Goal: Task Accomplishment & Management: Use online tool/utility

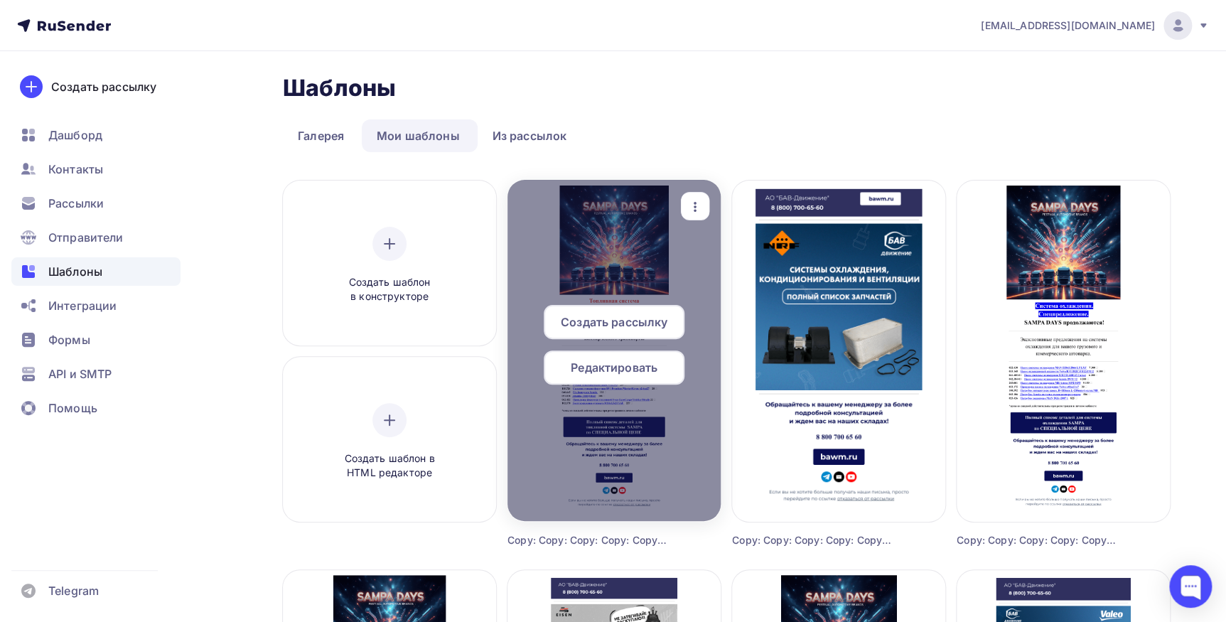
click at [692, 205] on icon "button" at bounding box center [695, 206] width 17 height 17
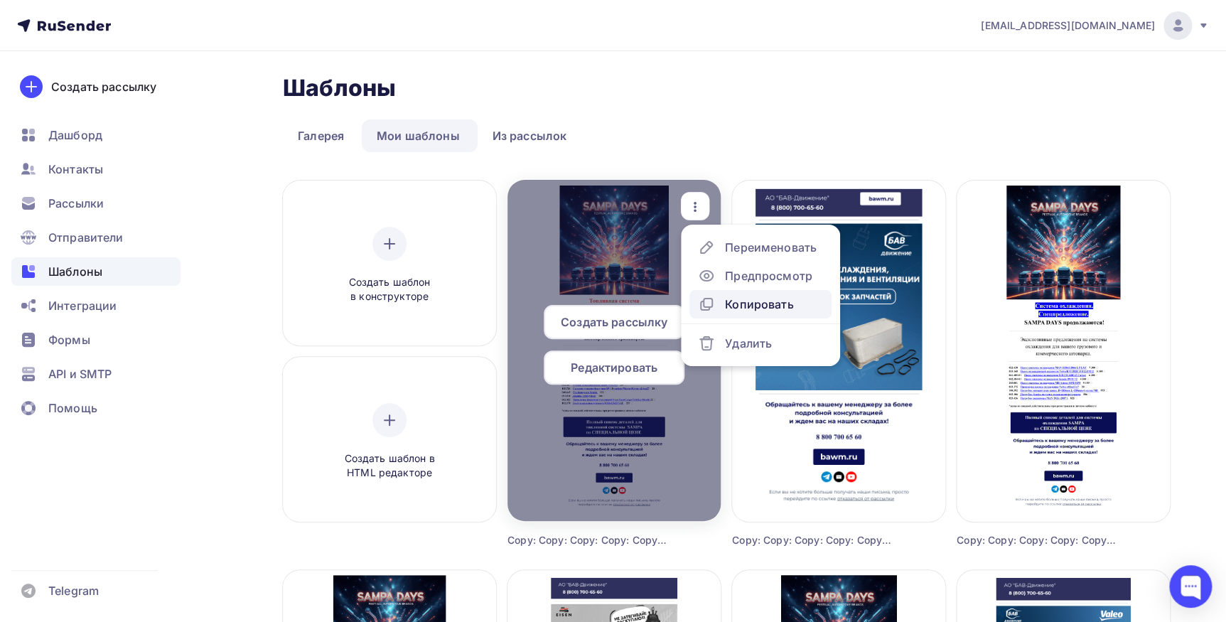
click at [766, 309] on div "Копировать" at bounding box center [759, 304] width 68 height 17
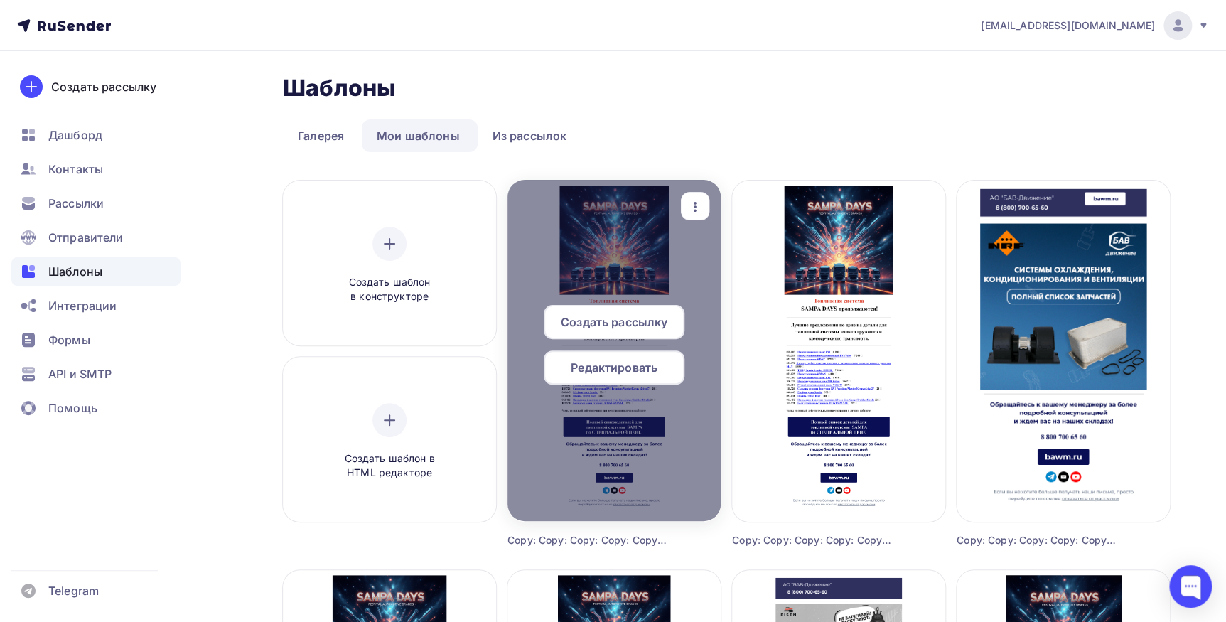
click at [615, 366] on span "Редактировать" at bounding box center [614, 367] width 87 height 17
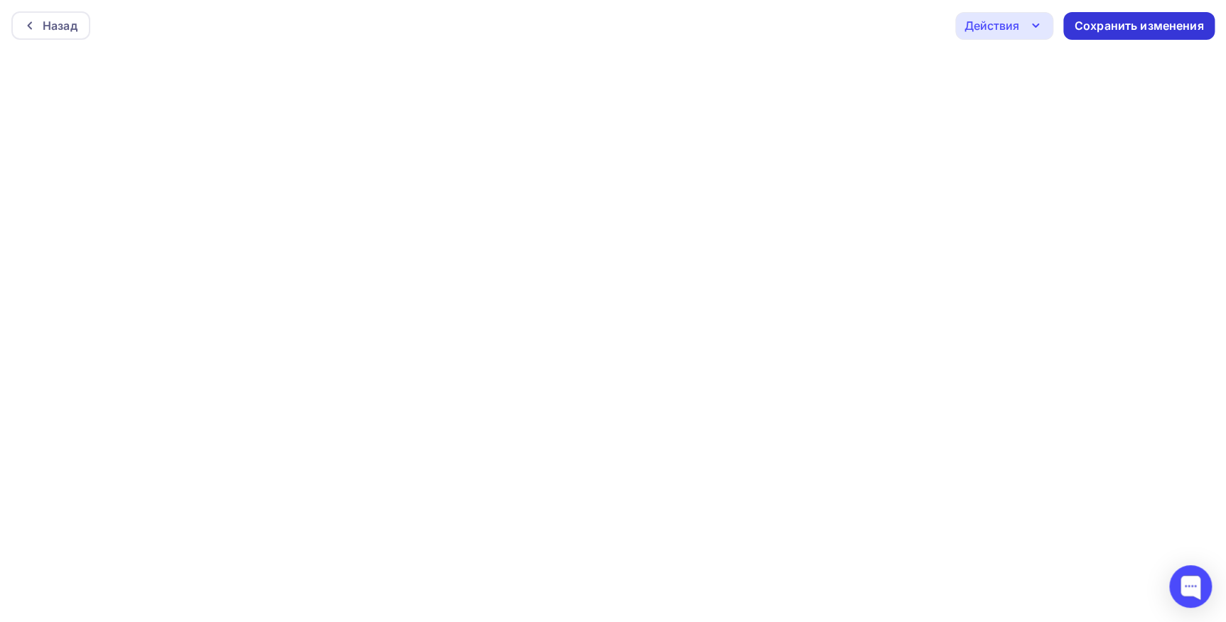
click at [1150, 25] on div "Сохранить изменения" at bounding box center [1139, 26] width 129 height 16
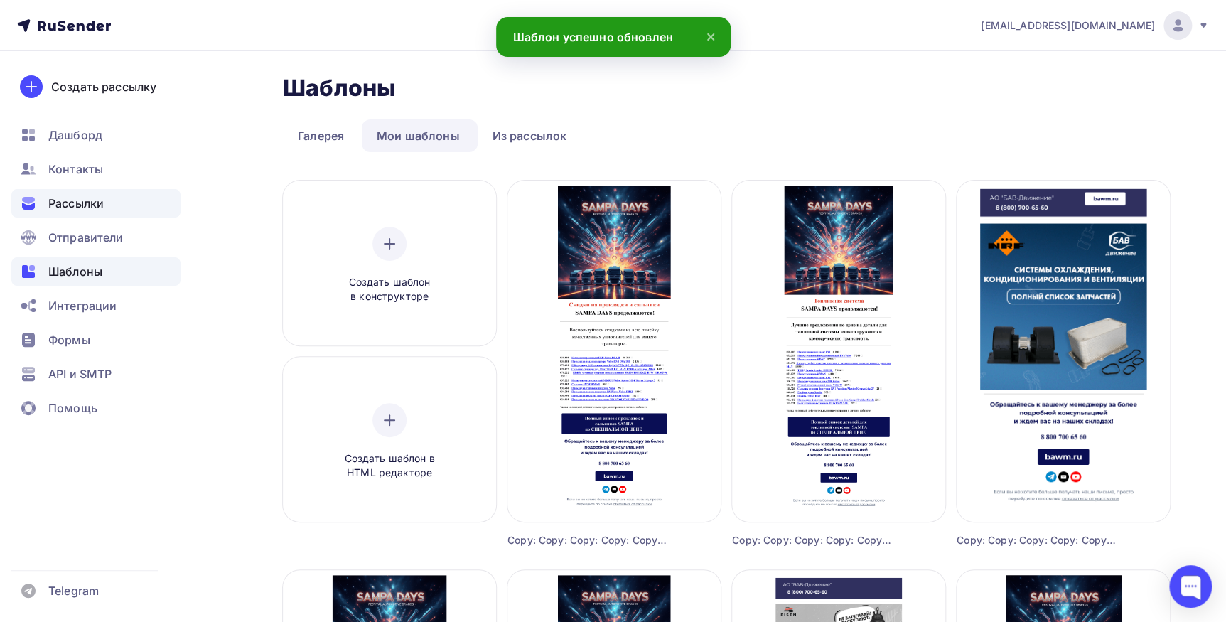
click at [112, 196] on div "Рассылки" at bounding box center [95, 203] width 169 height 28
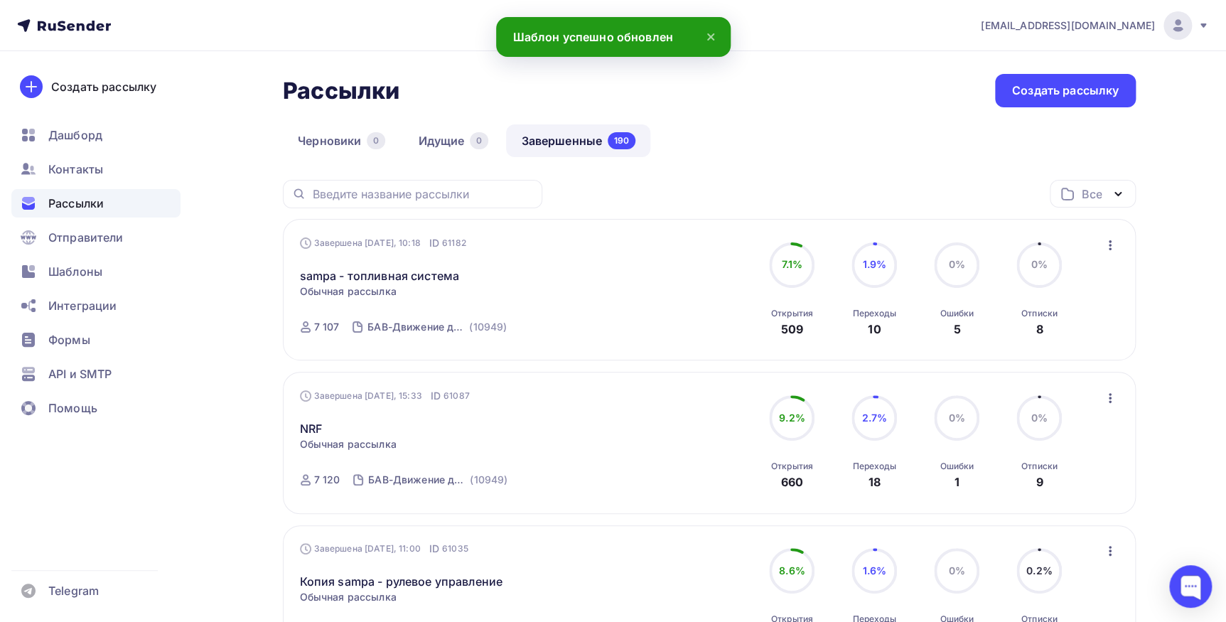
click at [1108, 246] on icon "button" at bounding box center [1110, 245] width 17 height 17
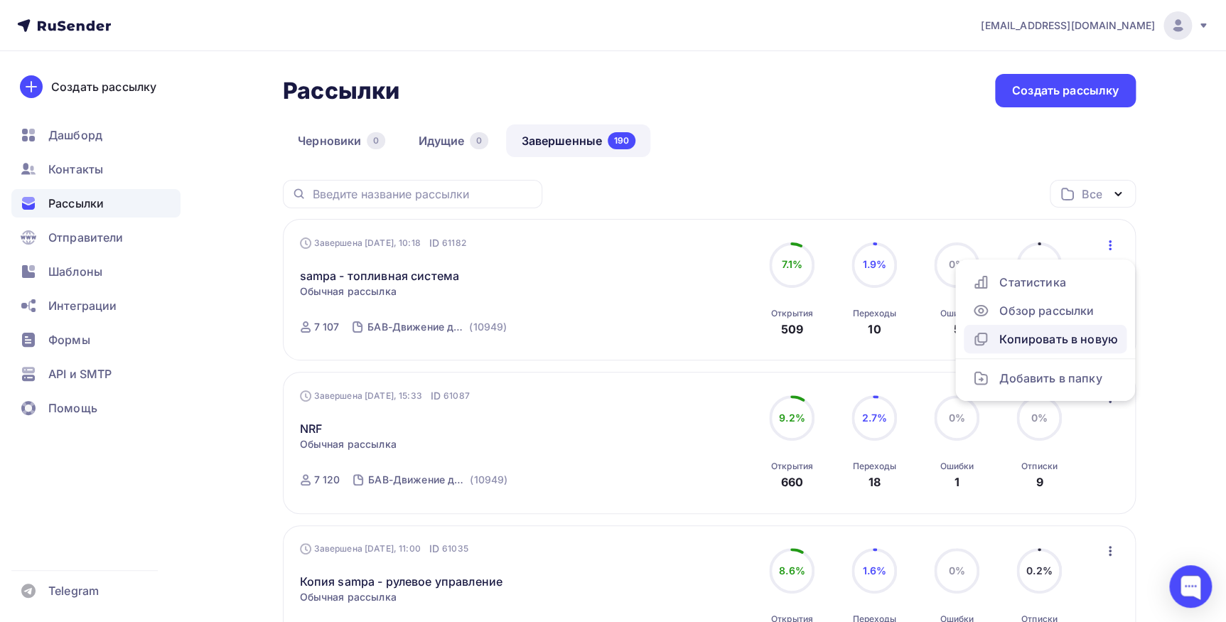
click at [1076, 343] on div "Копировать в новую" at bounding box center [1046, 339] width 146 height 17
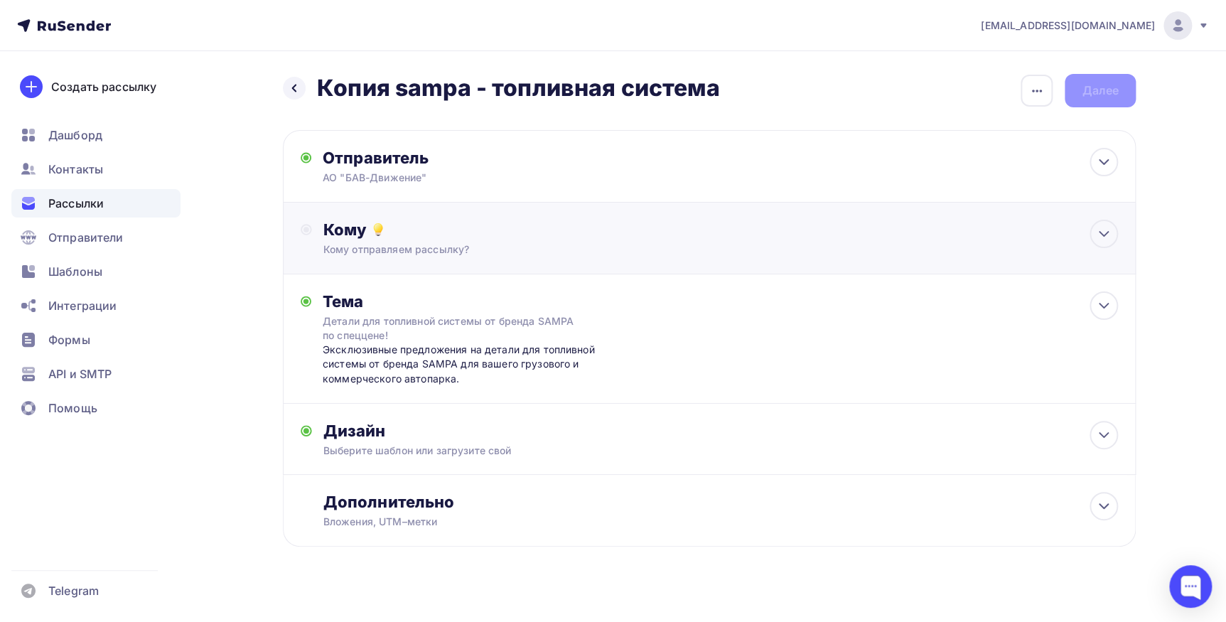
click at [400, 223] on div "Кому" at bounding box center [721, 230] width 795 height 20
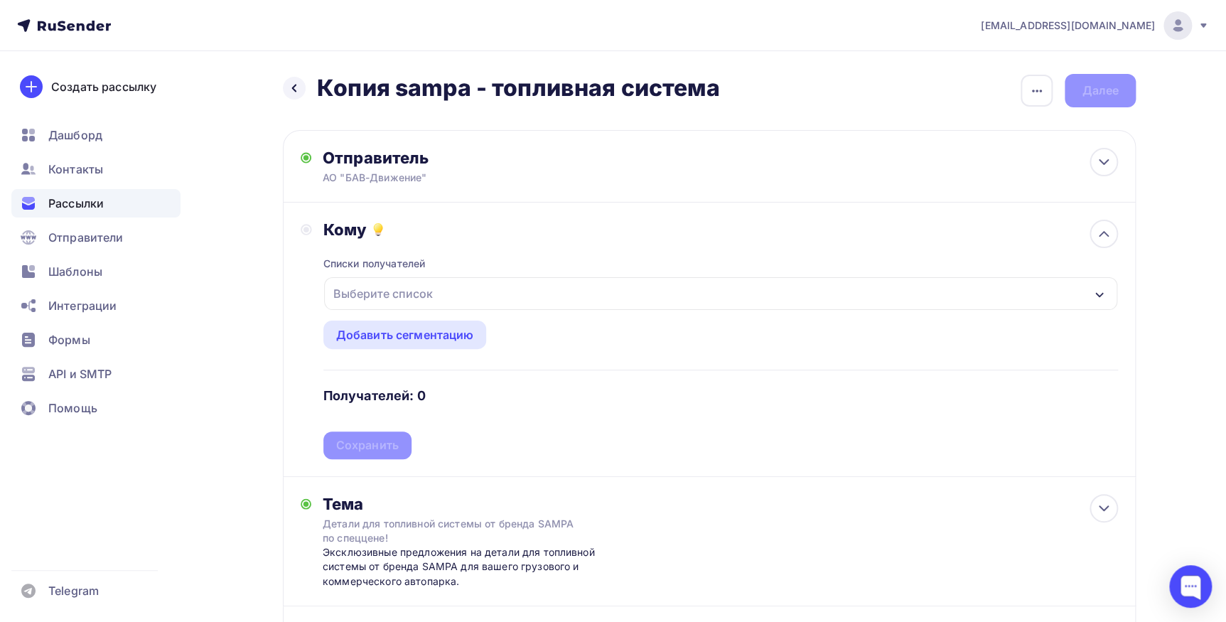
click at [405, 296] on div "Выберите список" at bounding box center [383, 294] width 111 height 26
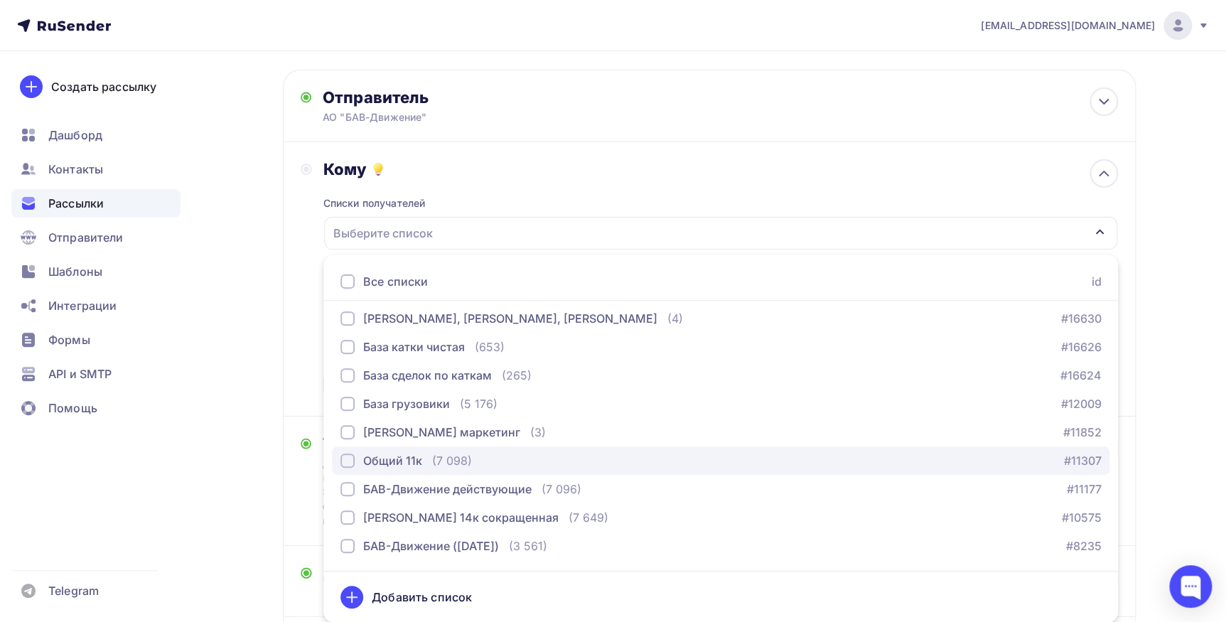
scroll to position [129, 0]
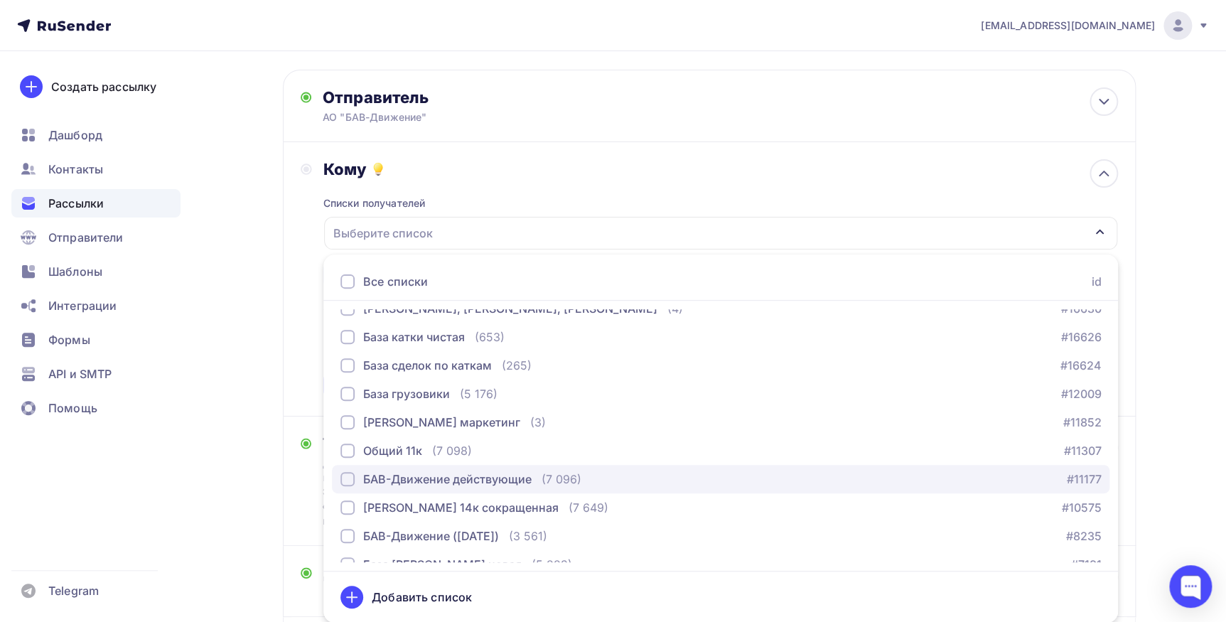
click at [446, 475] on div "БАВ-Движение действующие" at bounding box center [447, 479] width 169 height 17
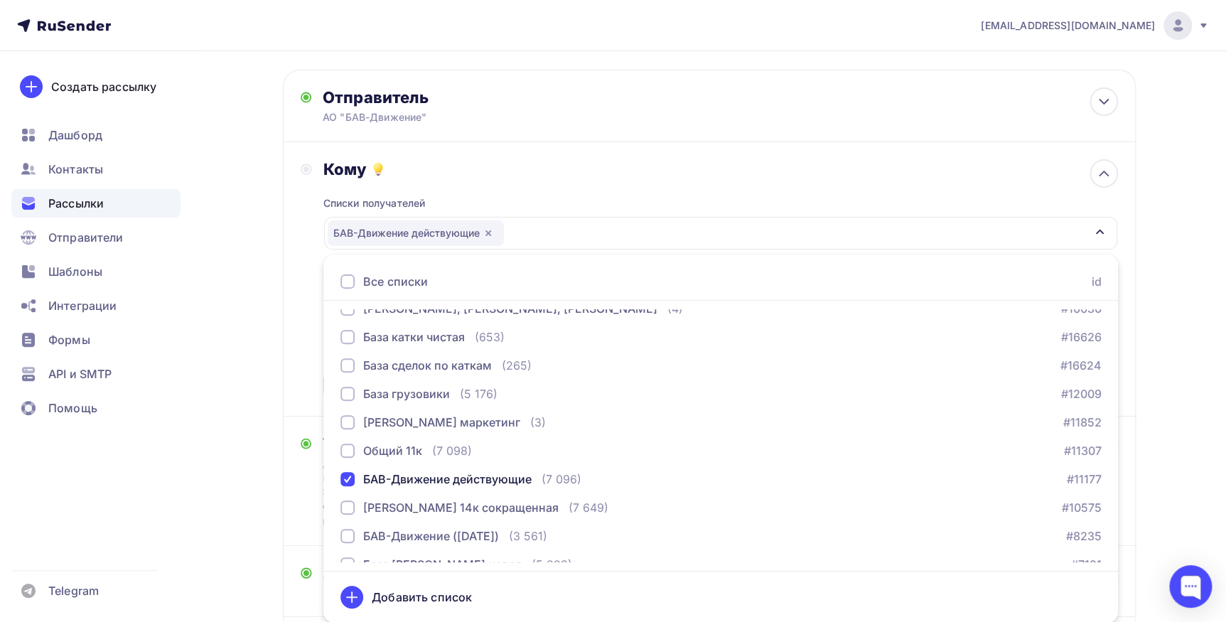
click at [307, 246] on div "Кому Списки получателей БАВ-Движение действующие Все списки id 2 ГИС/Яндекс Цен…" at bounding box center [710, 279] width 818 height 240
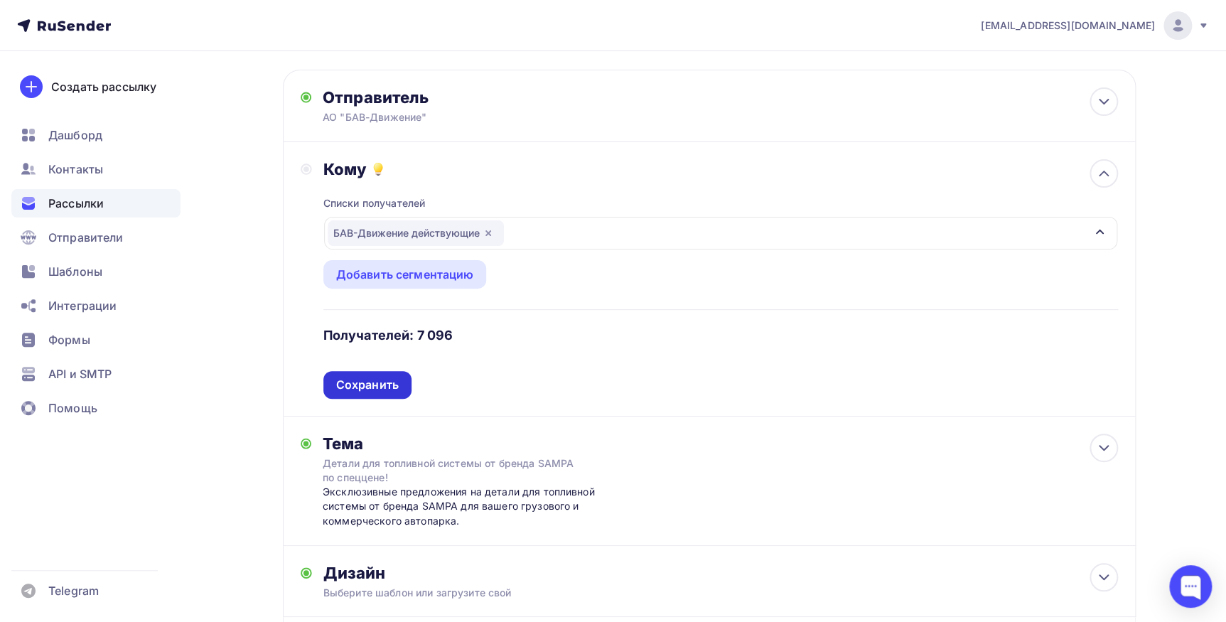
click at [348, 387] on div "Сохранить" at bounding box center [367, 385] width 63 height 16
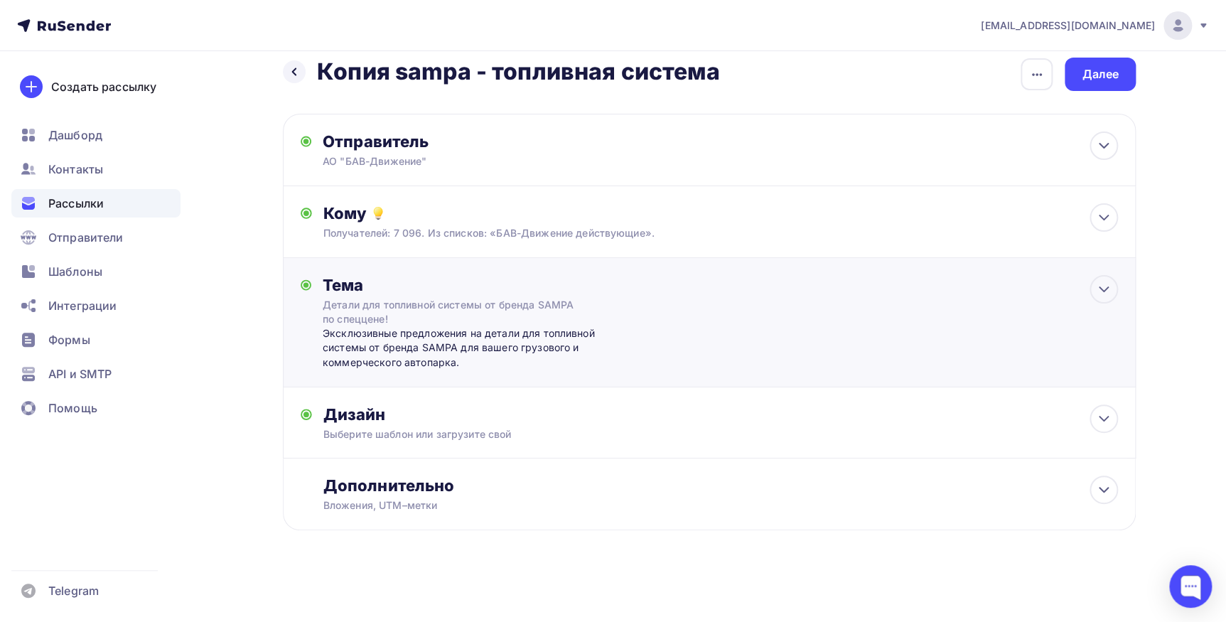
scroll to position [16, 0]
click at [351, 316] on div "Детали для топливной системы от бренда SAMPA по спеццене!" at bounding box center [449, 313] width 253 height 28
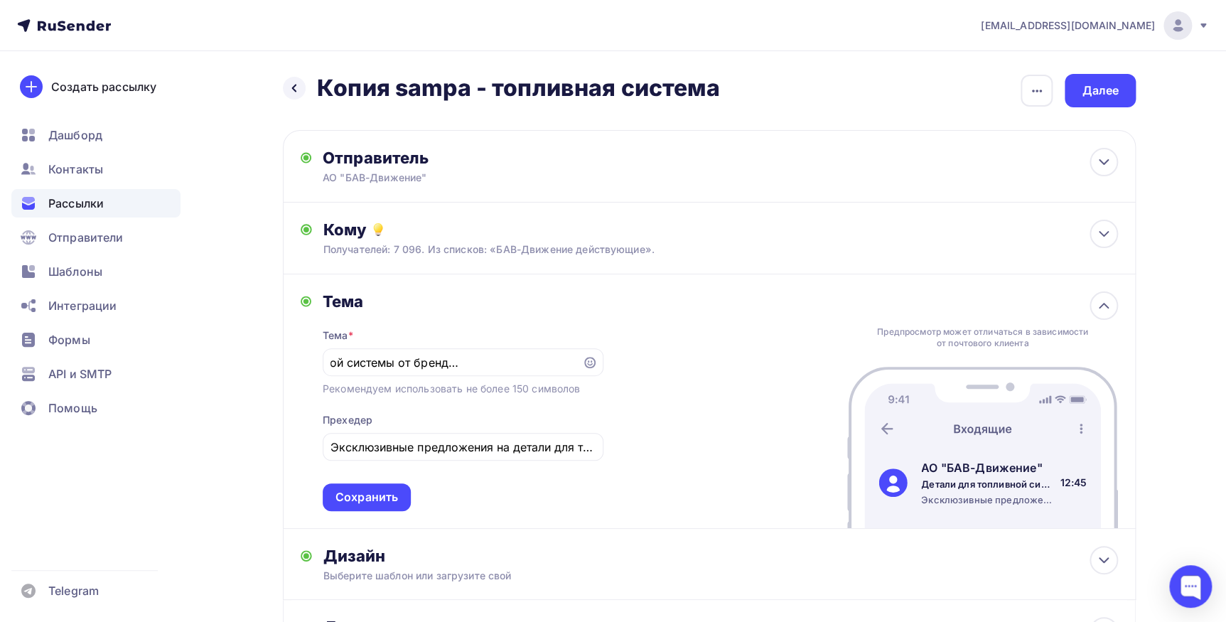
scroll to position [0, 0]
drag, startPoint x: 580, startPoint y: 360, endPoint x: 335, endPoint y: 365, distance: 245.3
click at [335, 365] on div "Детали для топливной системы от бренда SAMPA по спеццене!" at bounding box center [463, 362] width 281 height 28
click at [333, 358] on input "Детали для топливной системы от бренда SAMPA по спеццене!" at bounding box center [452, 362] width 243 height 17
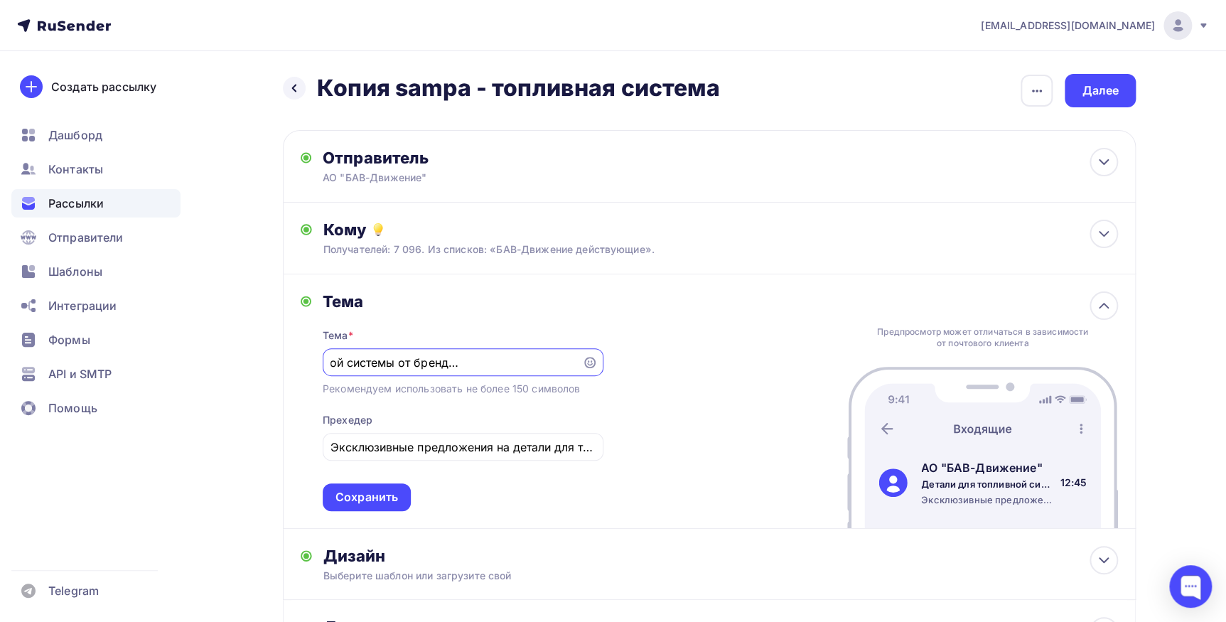
drag, startPoint x: 333, startPoint y: 358, endPoint x: 645, endPoint y: 359, distance: 312.1
click at [645, 359] on div "Тема Тема * Детали для топливной системы от бренда SAMPA по спеццене! Рекоменду…" at bounding box center [709, 401] width 853 height 255
type input "Прокладки и сальники SAMPA по спеццене!"
click at [359, 455] on div "Эксклюзивные предложения на детали для топливной системы от бренда SAMPA для ва…" at bounding box center [463, 447] width 281 height 28
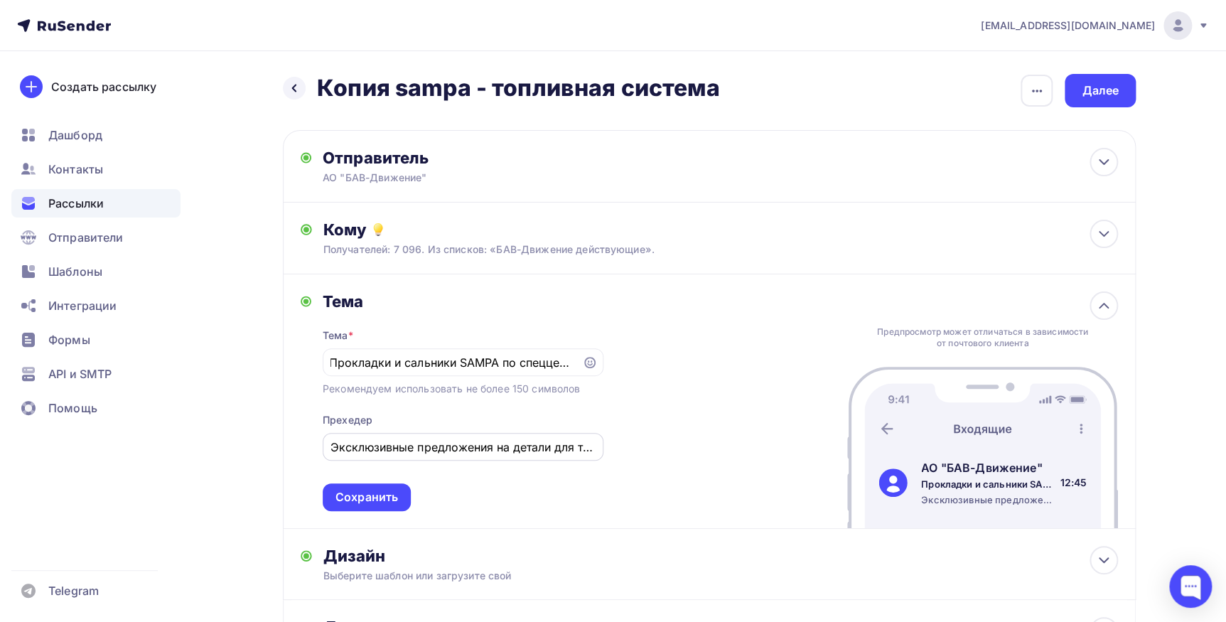
scroll to position [0, 0]
click at [504, 441] on input "Эксклюзивные предложения на детали для топливной системы от бренда SAMPA для ва…" at bounding box center [463, 447] width 264 height 17
drag, startPoint x: 514, startPoint y: 444, endPoint x: 387, endPoint y: 440, distance: 127.3
click at [387, 440] on input "Эксклюзивные предложения на детали для топливной системы от бренда SAMPA для ва…" at bounding box center [463, 447] width 264 height 17
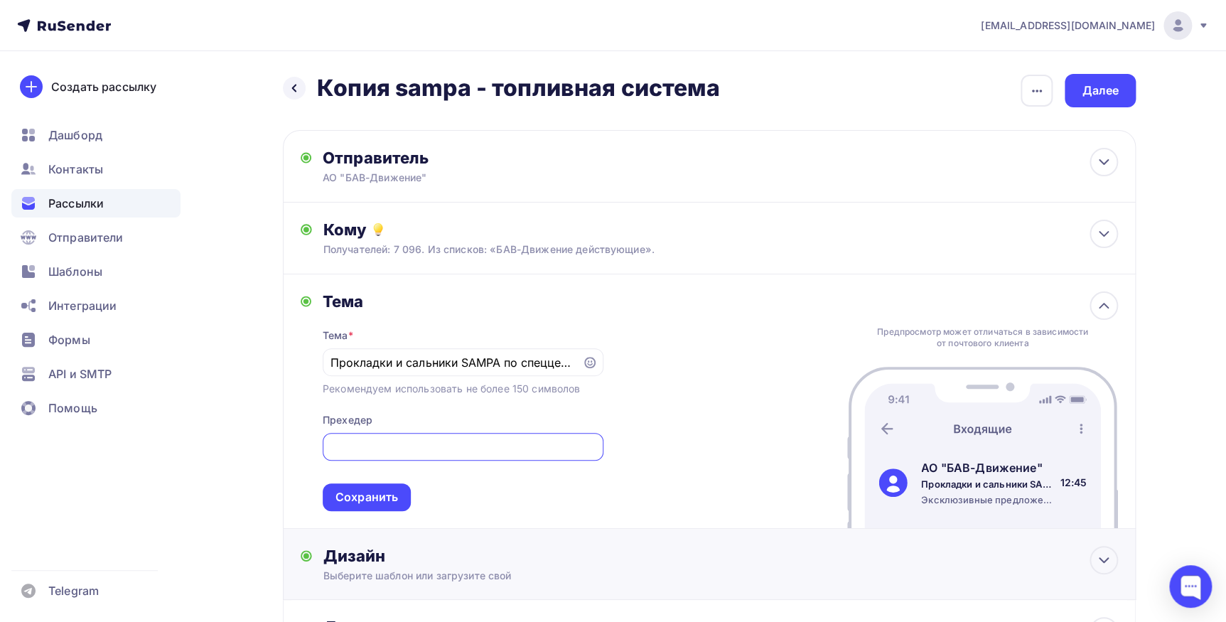
scroll to position [0, 436]
type input "Эксклюзивные предложения на прокладки и сальники от бренда SAMPA для вашего гру…"
click at [373, 496] on div "Сохранить" at bounding box center [367, 497] width 63 height 16
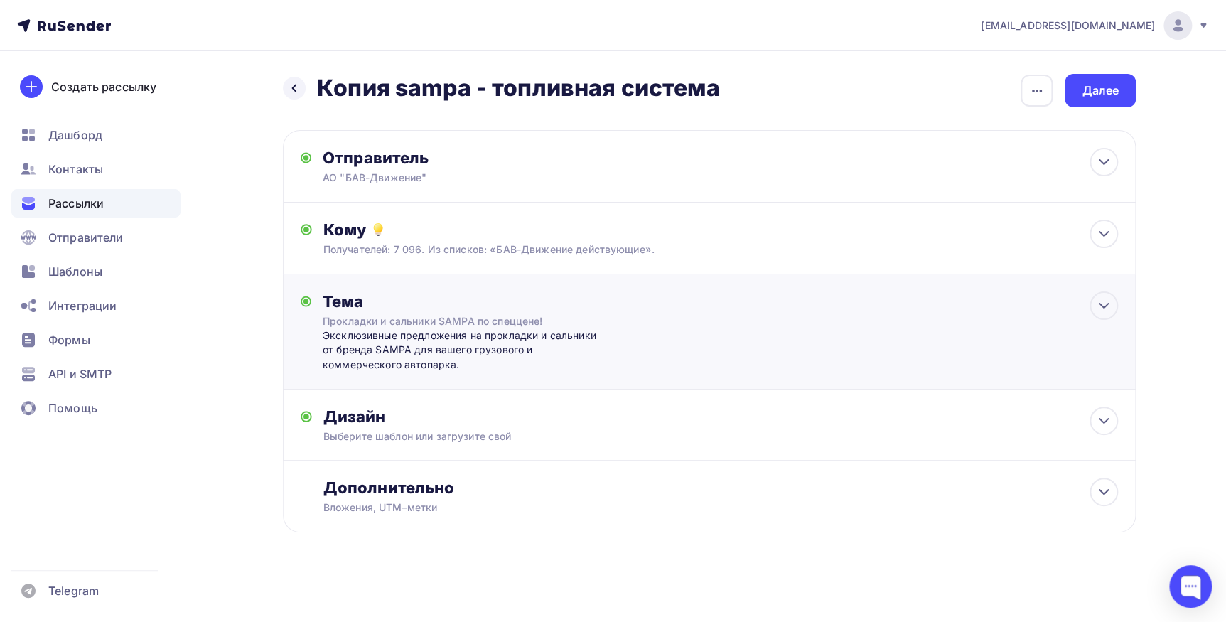
scroll to position [0, 0]
click at [408, 410] on div "Дизайн" at bounding box center [721, 417] width 795 height 20
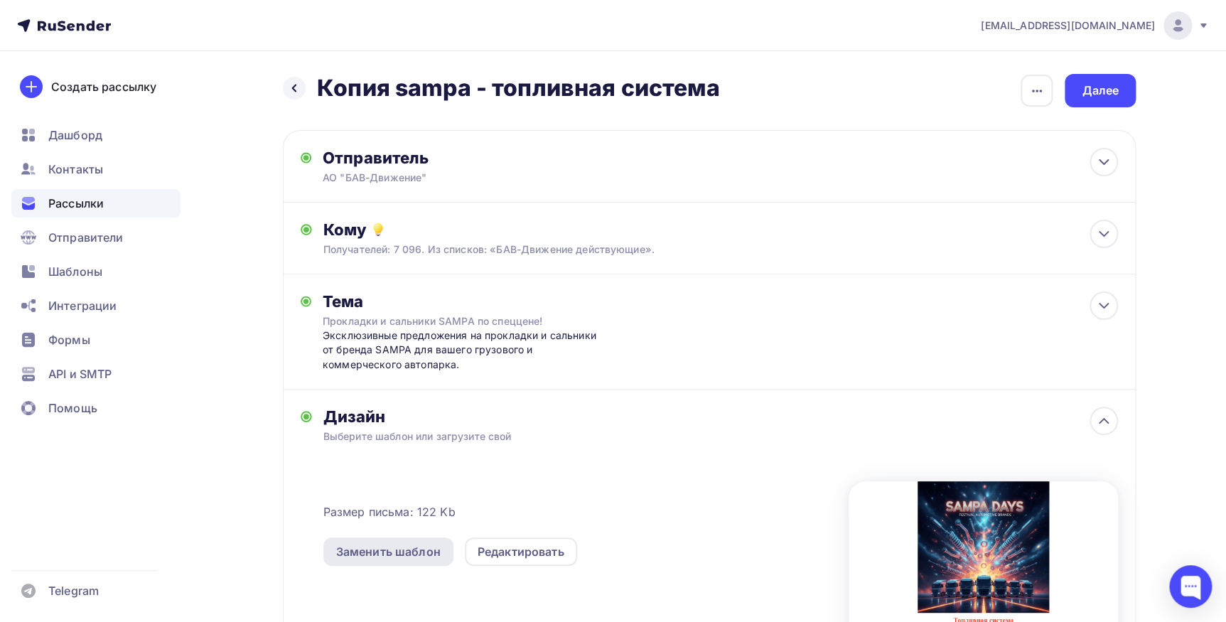
click at [387, 550] on div "Заменить шаблон" at bounding box center [388, 551] width 105 height 17
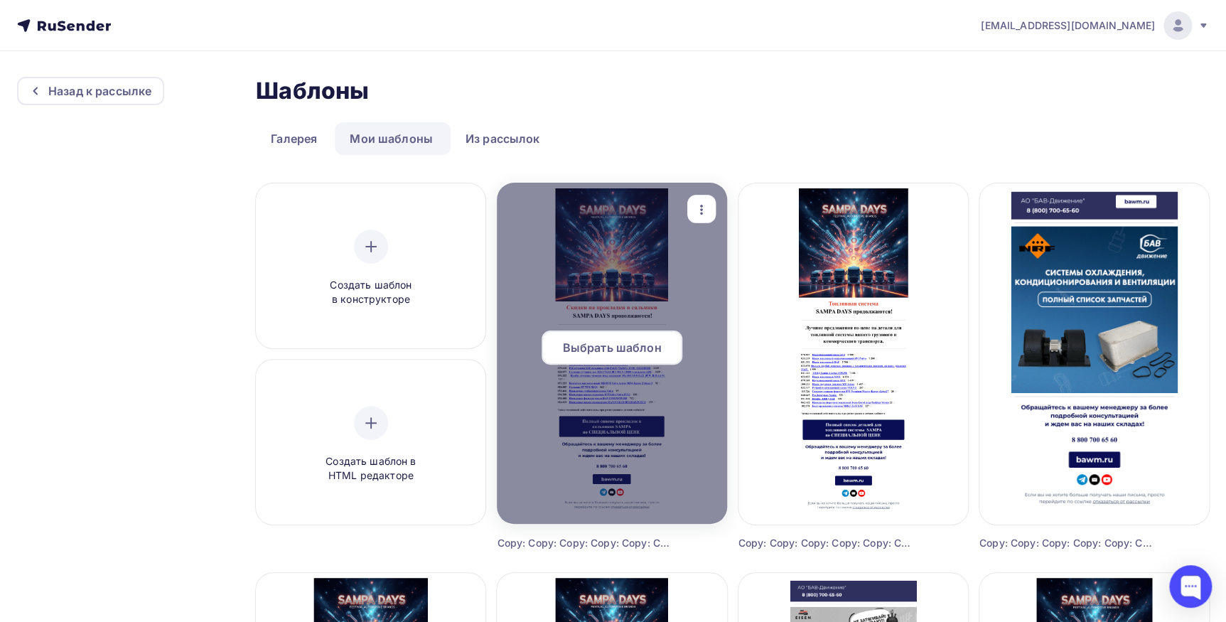
click at [624, 326] on div at bounding box center [612, 353] width 230 height 341
click at [623, 341] on span "Выбрать шаблон" at bounding box center [612, 347] width 99 height 17
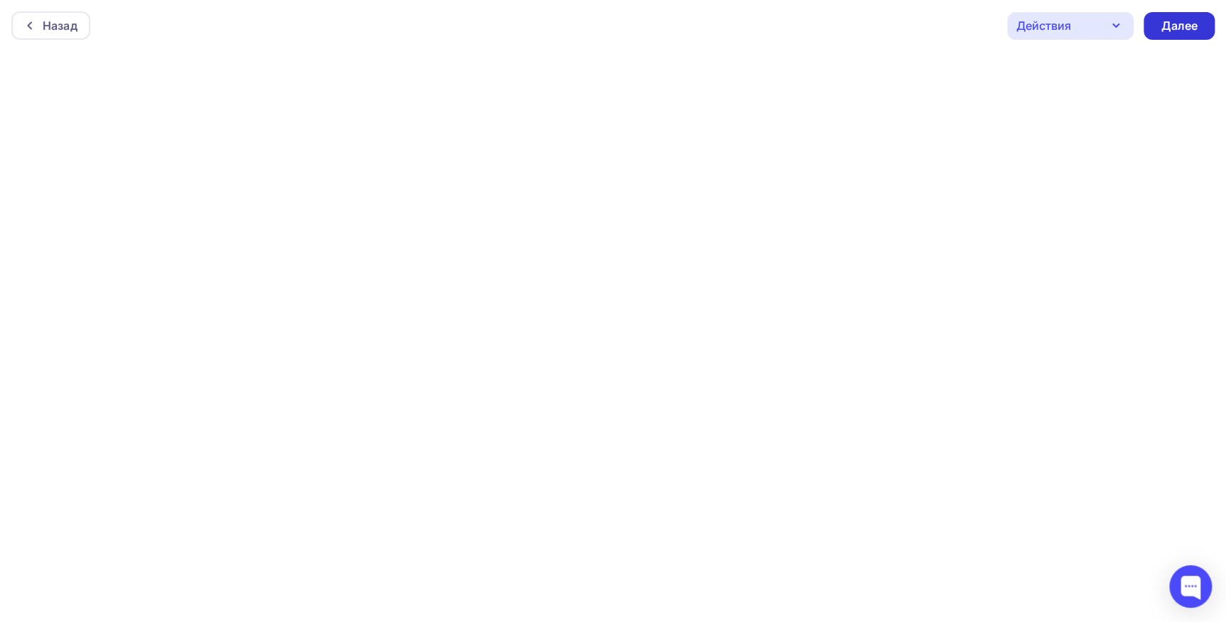
click at [1159, 14] on div "Далее" at bounding box center [1179, 26] width 71 height 28
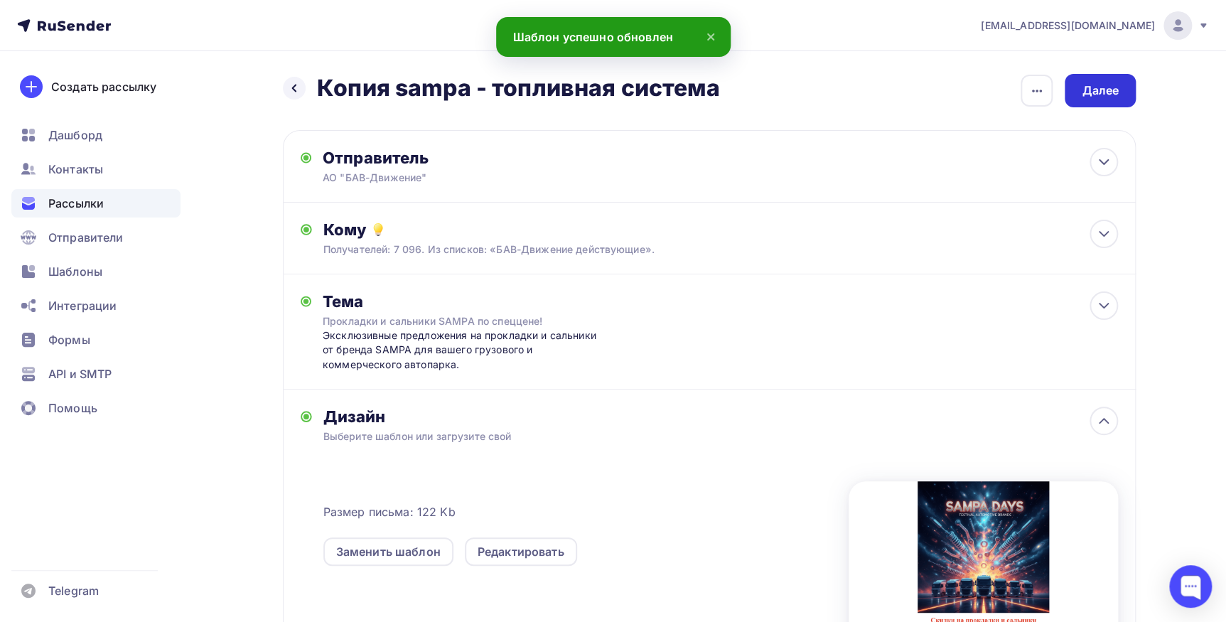
click at [1102, 92] on div "Далее" at bounding box center [1100, 90] width 37 height 16
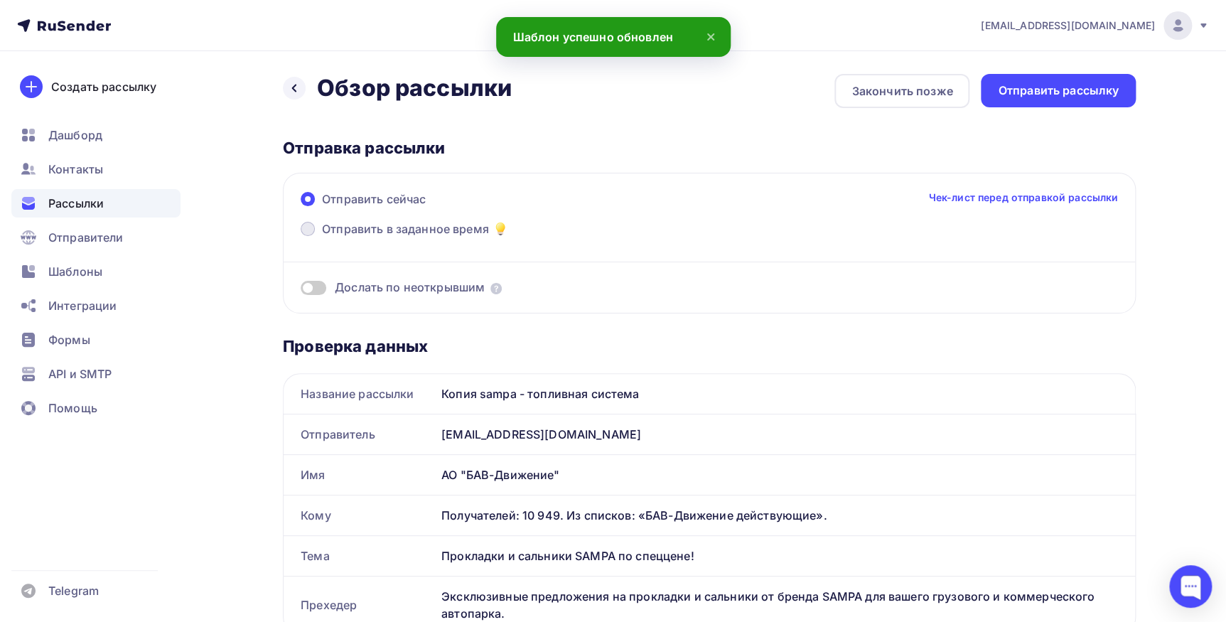
click at [398, 230] on span "Отправить в заданное время" at bounding box center [405, 228] width 167 height 17
click at [322, 237] on input "Отправить в заданное время" at bounding box center [322, 237] width 0 height 0
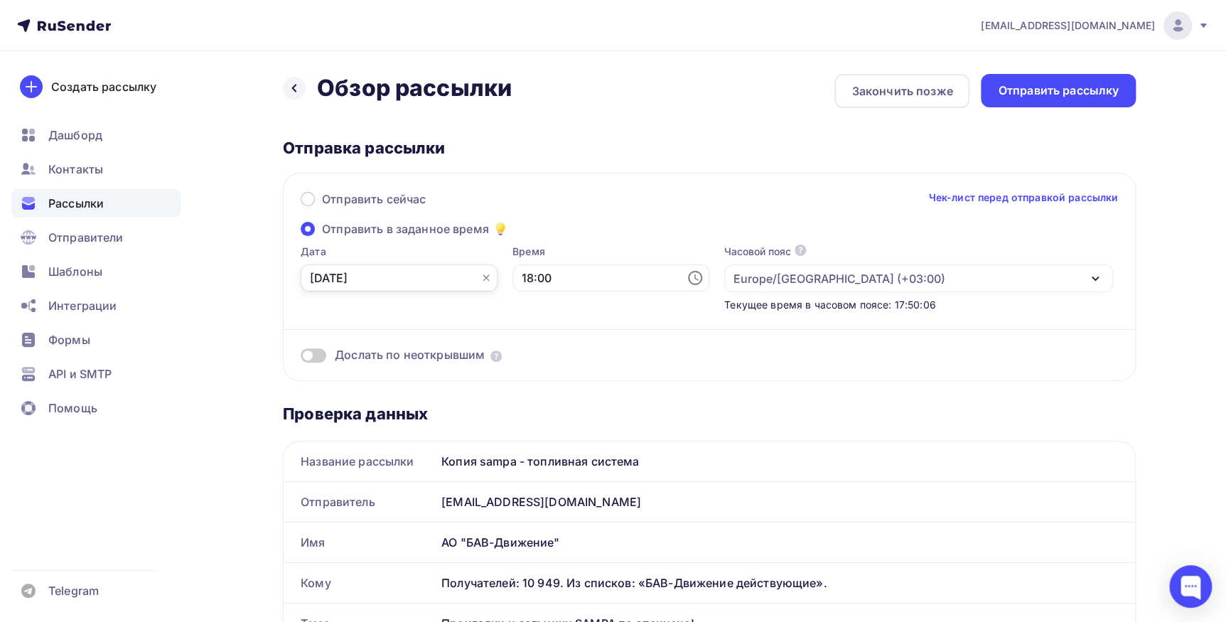
click at [417, 277] on input "[DATE]" at bounding box center [399, 277] width 197 height 27
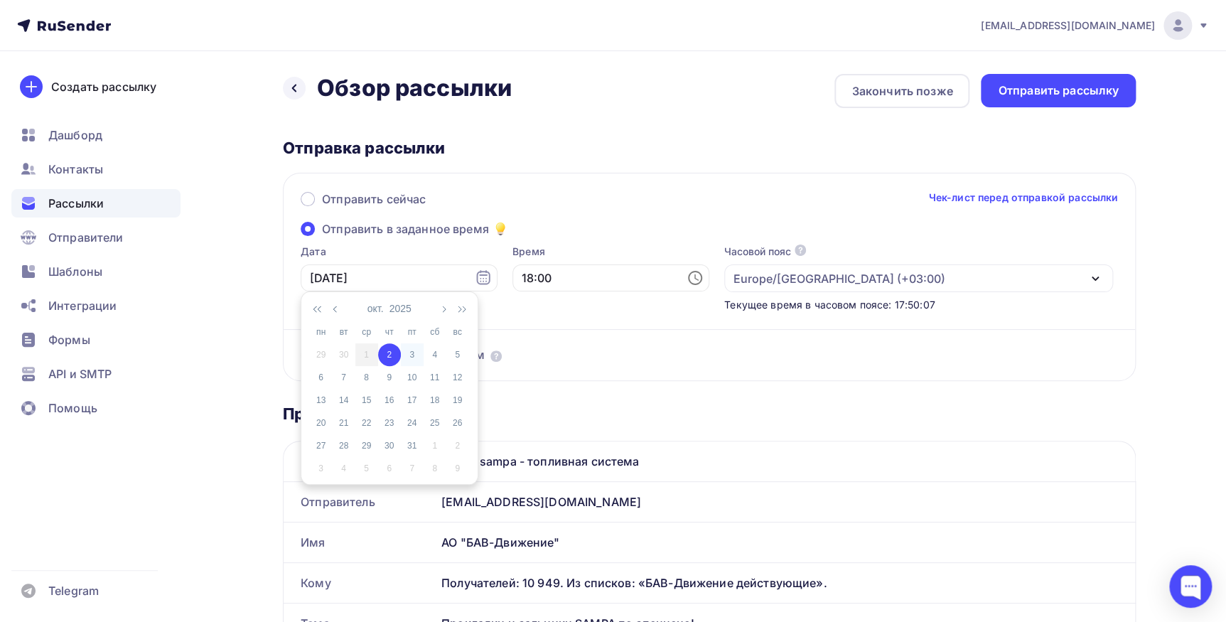
click at [412, 351] on div "3" at bounding box center [412, 354] width 23 height 13
type input "[DATE]"
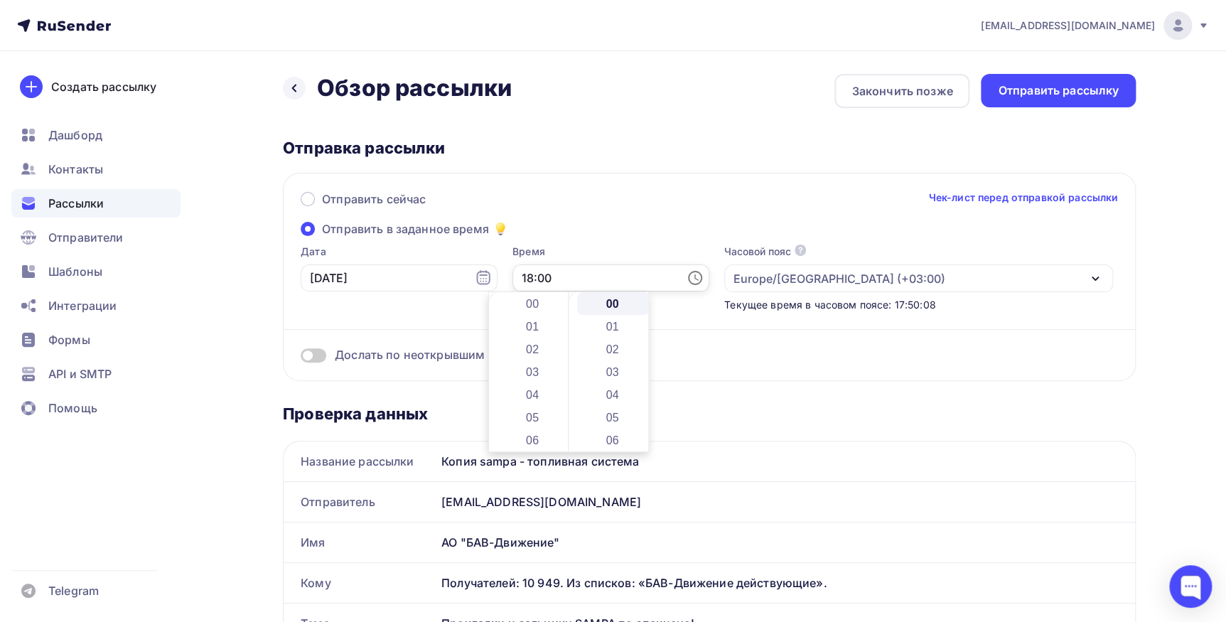
click at [565, 278] on input "18:00" at bounding box center [611, 277] width 197 height 27
click at [541, 424] on li "08" at bounding box center [534, 421] width 73 height 23
click at [616, 347] on li "30" at bounding box center [613, 339] width 73 height 23
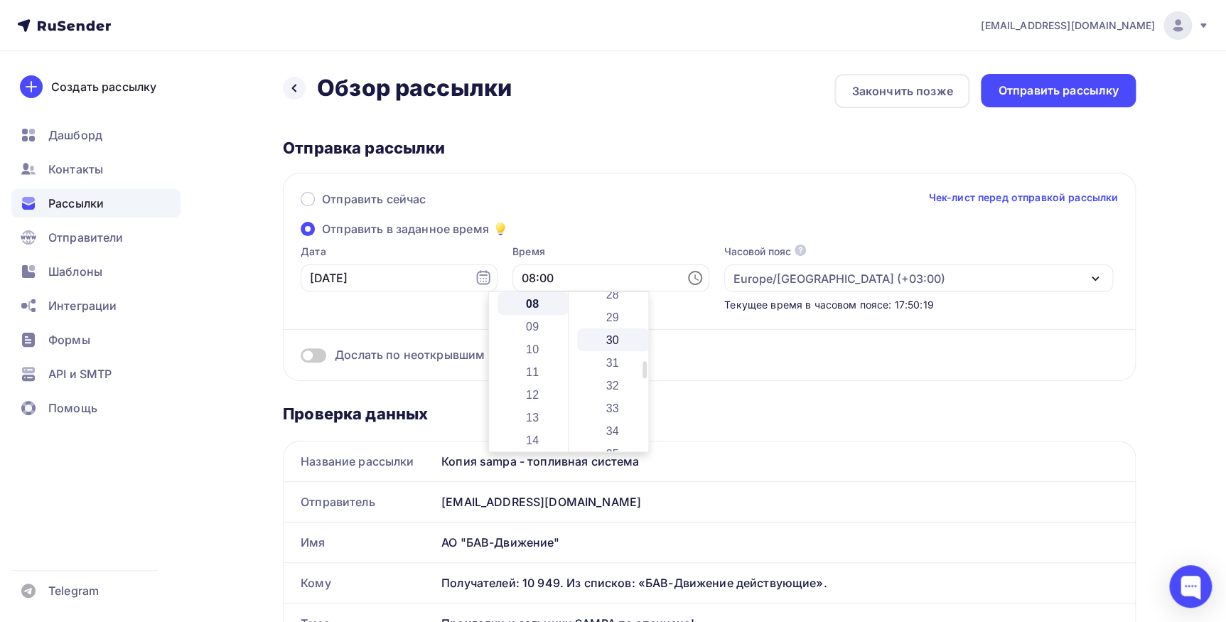
type input "08:30"
click at [419, 324] on div "Дослать по неоткрывшим" at bounding box center [710, 337] width 818 height 51
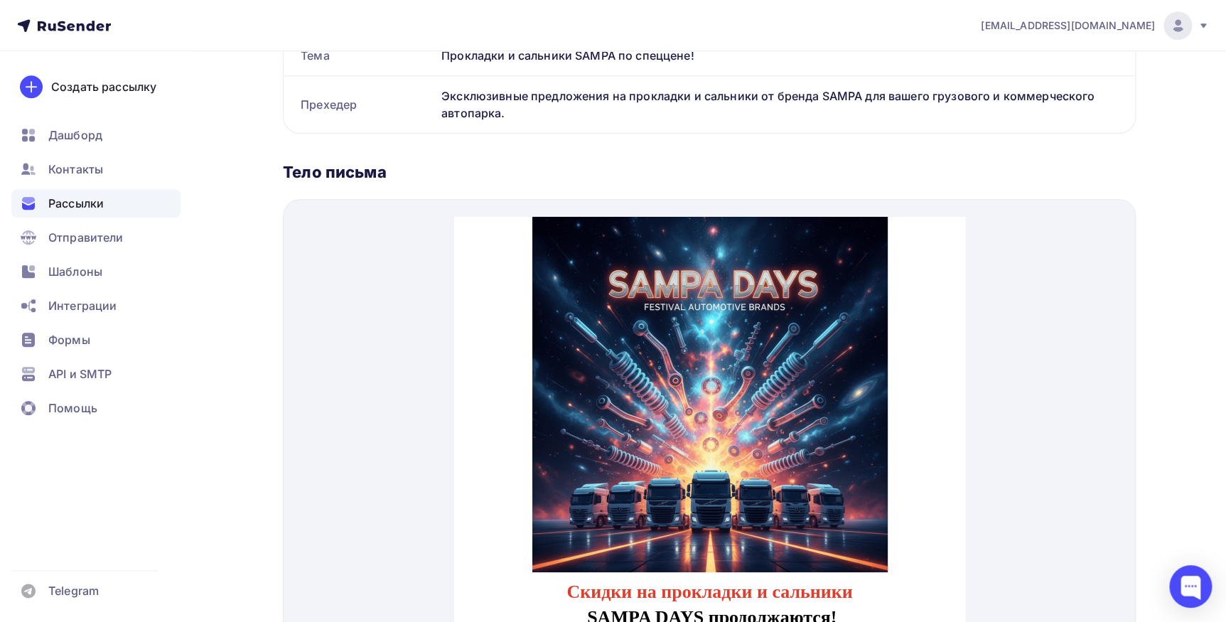
scroll to position [582, 0]
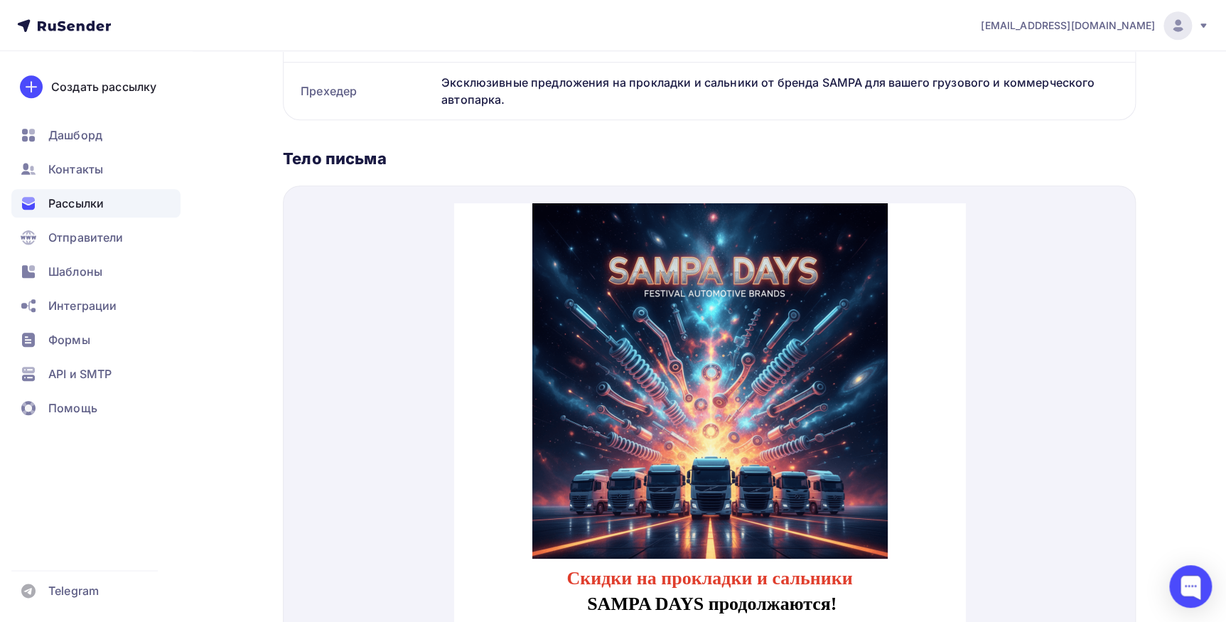
drag, startPoint x: 1121, startPoint y: 609, endPoint x: 667, endPoint y: 407, distance: 497.5
click at [667, 407] on img at bounding box center [709, 363] width 355 height 355
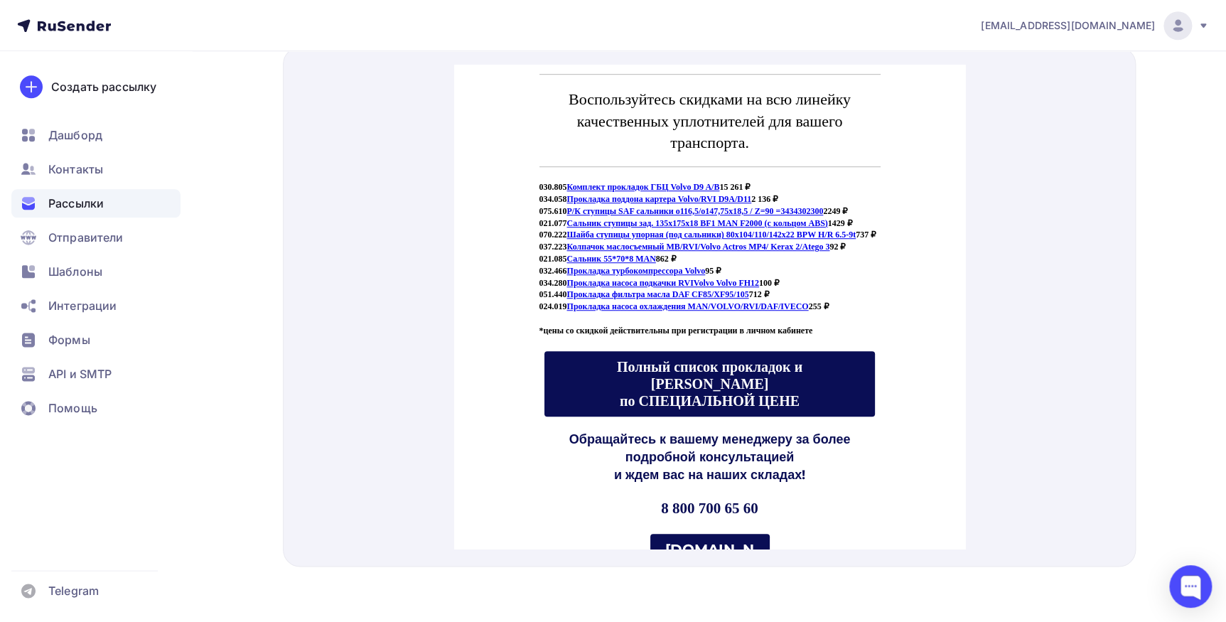
scroll to position [426, 0]
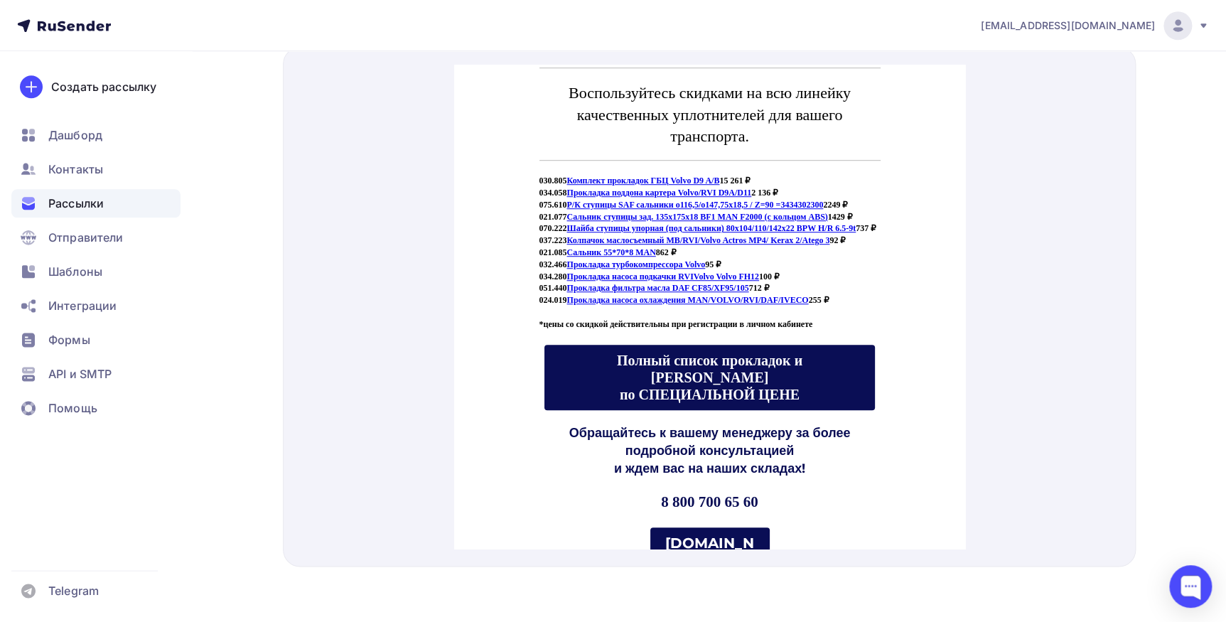
click at [671, 376] on span "Полный список прокладок и [PERSON_NAME] по СПЕЦИАЛЬНОЙ ЦЕНЕ" at bounding box center [709, 361] width 186 height 50
click at [827, 356] on span "Полный список прокладок и [PERSON_NAME] по СПЕЦИАЛЬНОЙ ЦЕНЕ" at bounding box center [709, 360] width 331 height 65
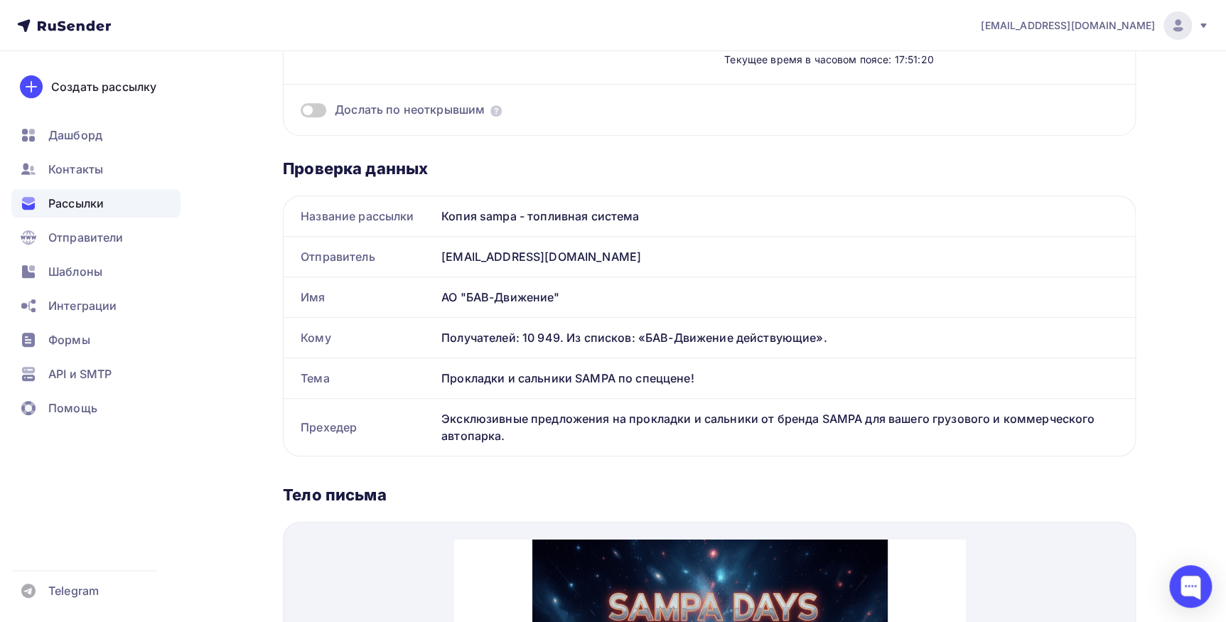
scroll to position [0, 0]
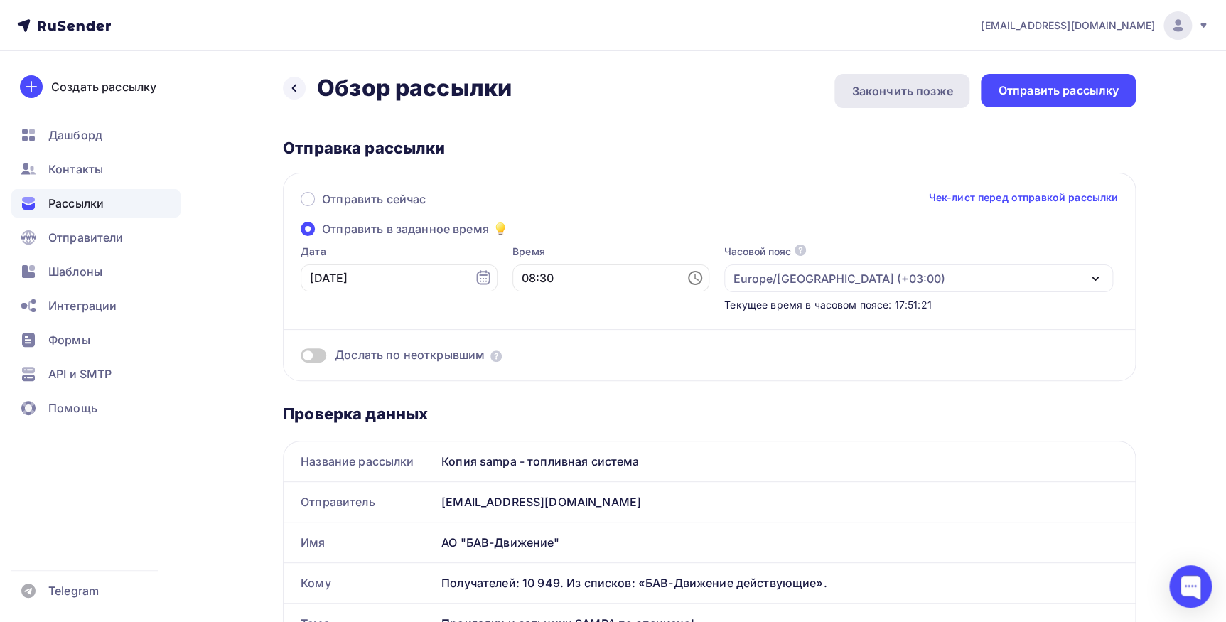
click at [865, 90] on div "Закончить позже" at bounding box center [902, 90] width 101 height 17
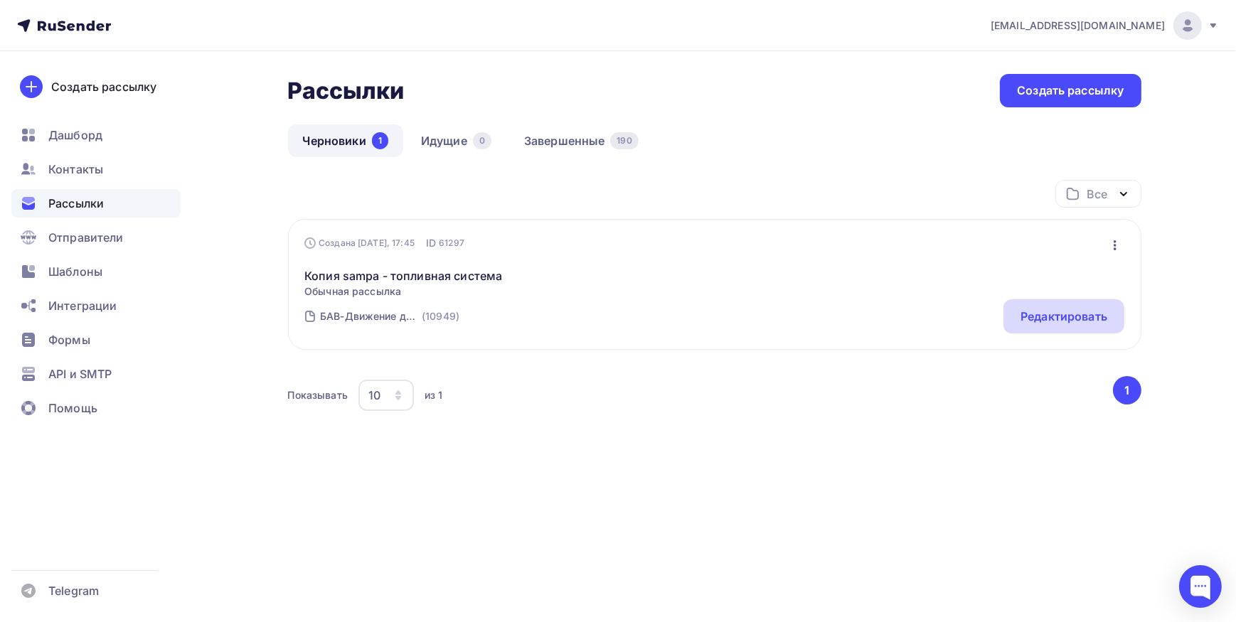
click at [1071, 316] on div "Редактировать" at bounding box center [1063, 316] width 87 height 17
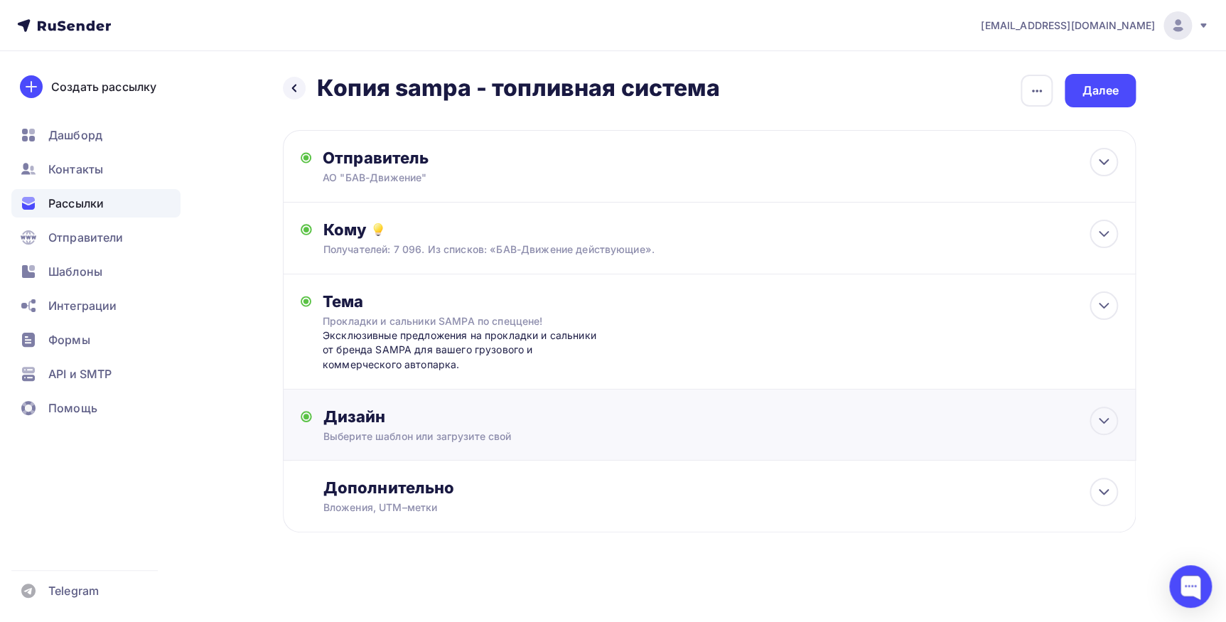
click at [483, 419] on div "Дизайн" at bounding box center [721, 417] width 795 height 20
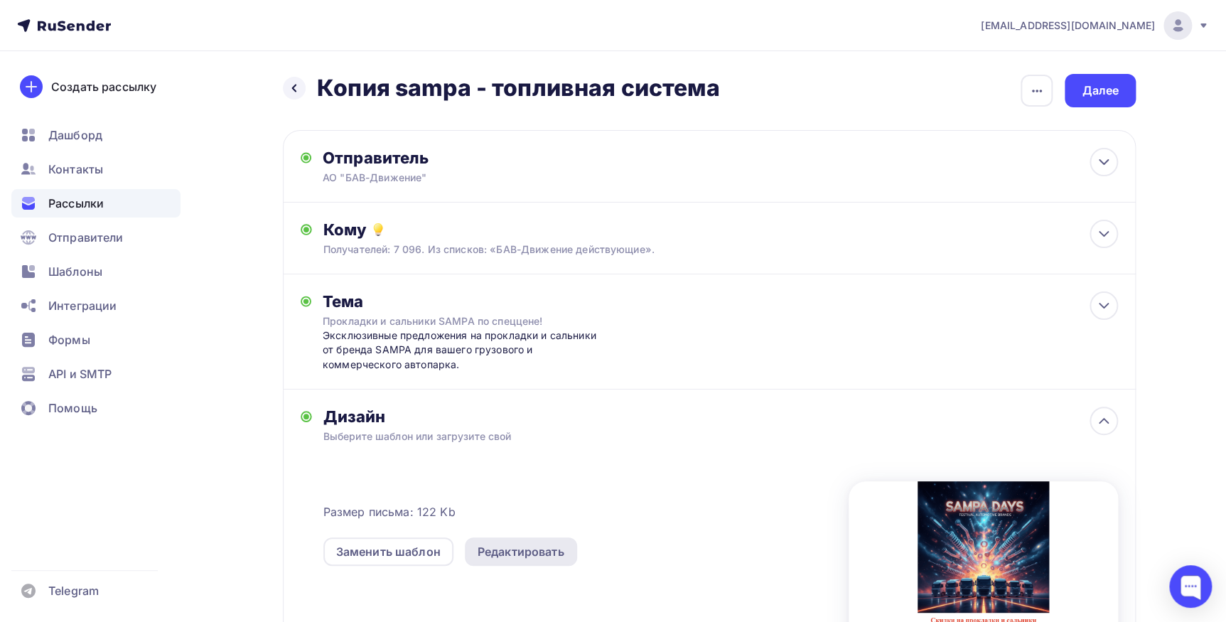
click at [503, 552] on div "Редактировать" at bounding box center [521, 551] width 87 height 17
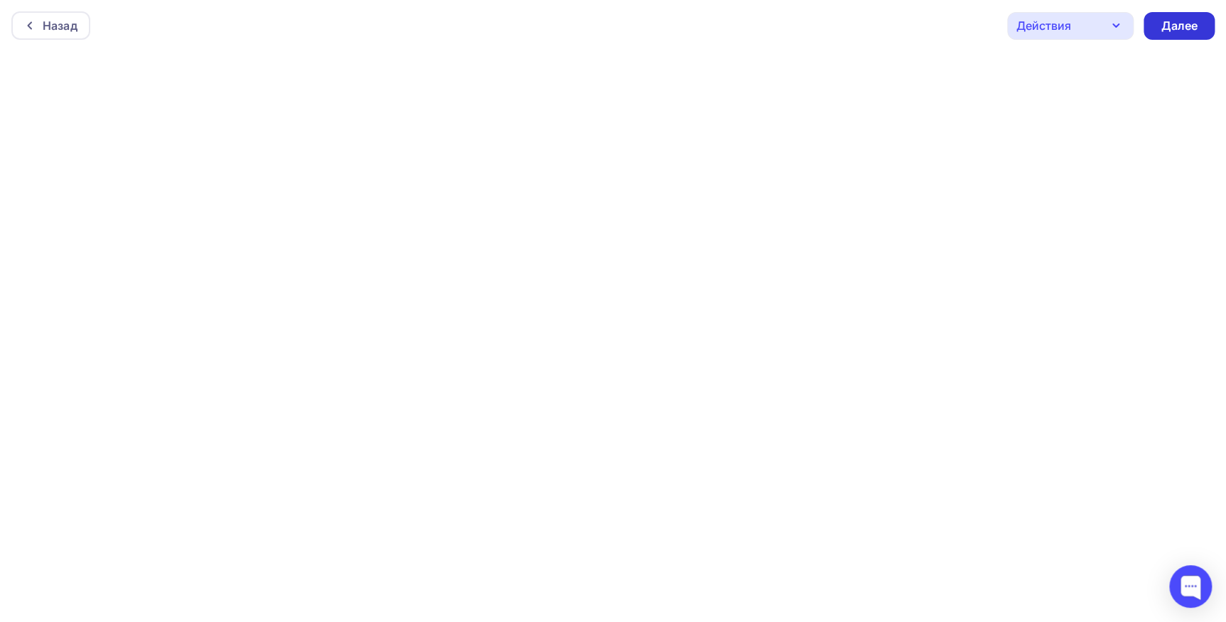
click at [1168, 36] on div "Далее" at bounding box center [1179, 26] width 71 height 28
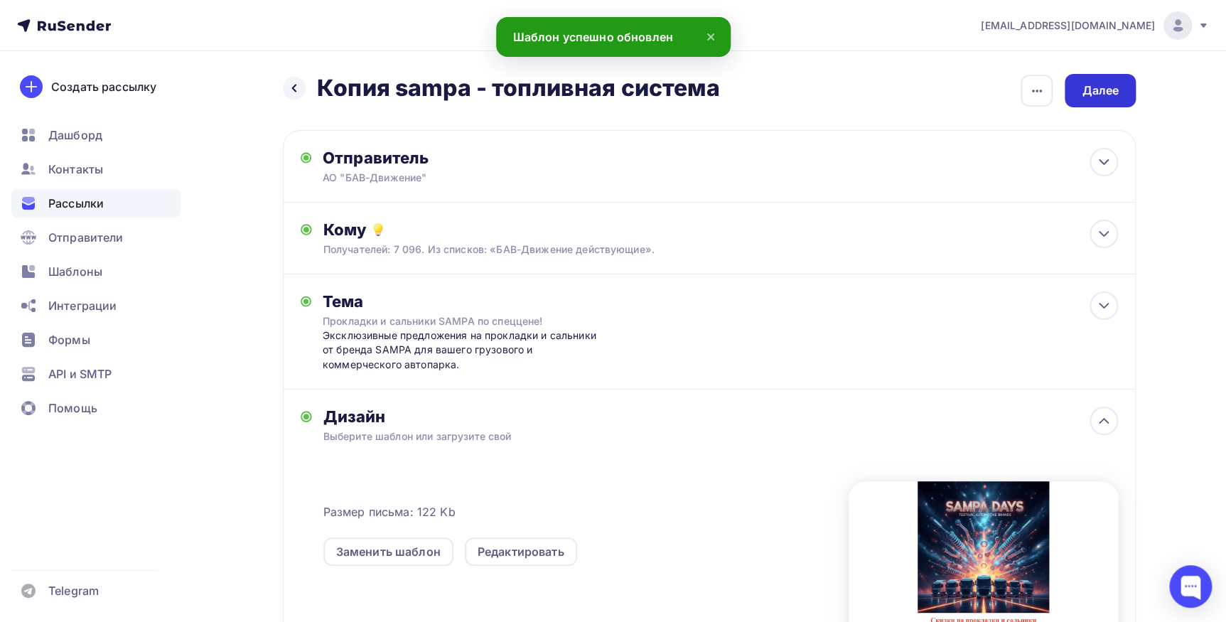
click at [1106, 97] on div "Далее" at bounding box center [1100, 90] width 37 height 16
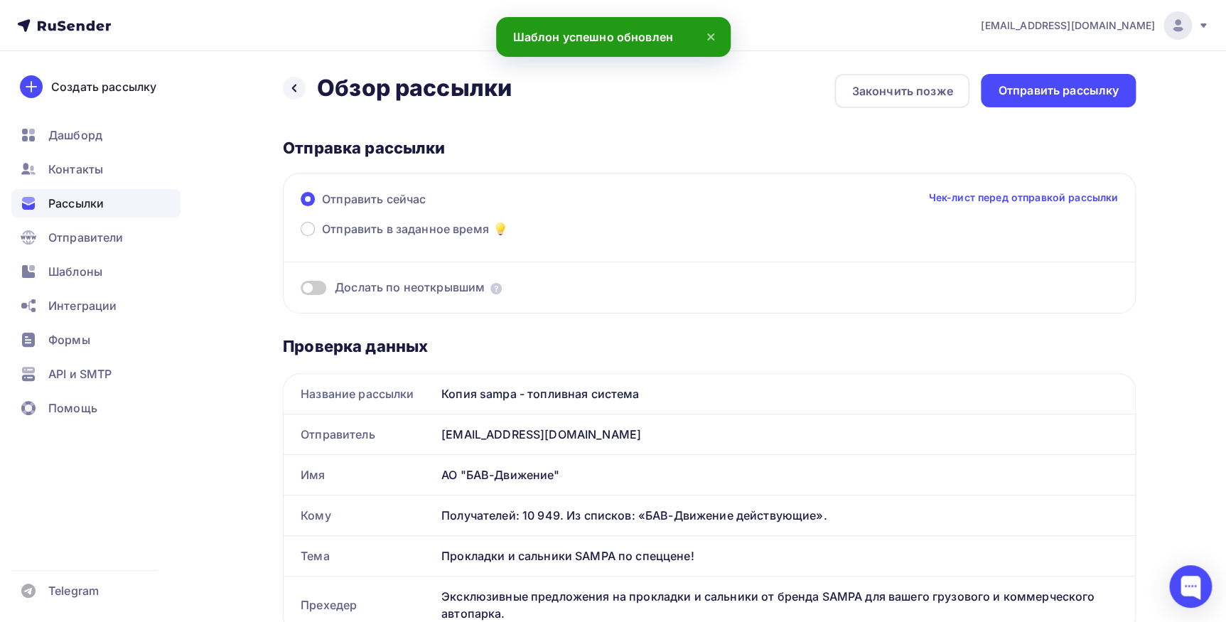
click at [417, 228] on span "Отправить в заданное время" at bounding box center [405, 228] width 167 height 17
click at [322, 237] on input "Отправить в заданное время" at bounding box center [322, 237] width 0 height 0
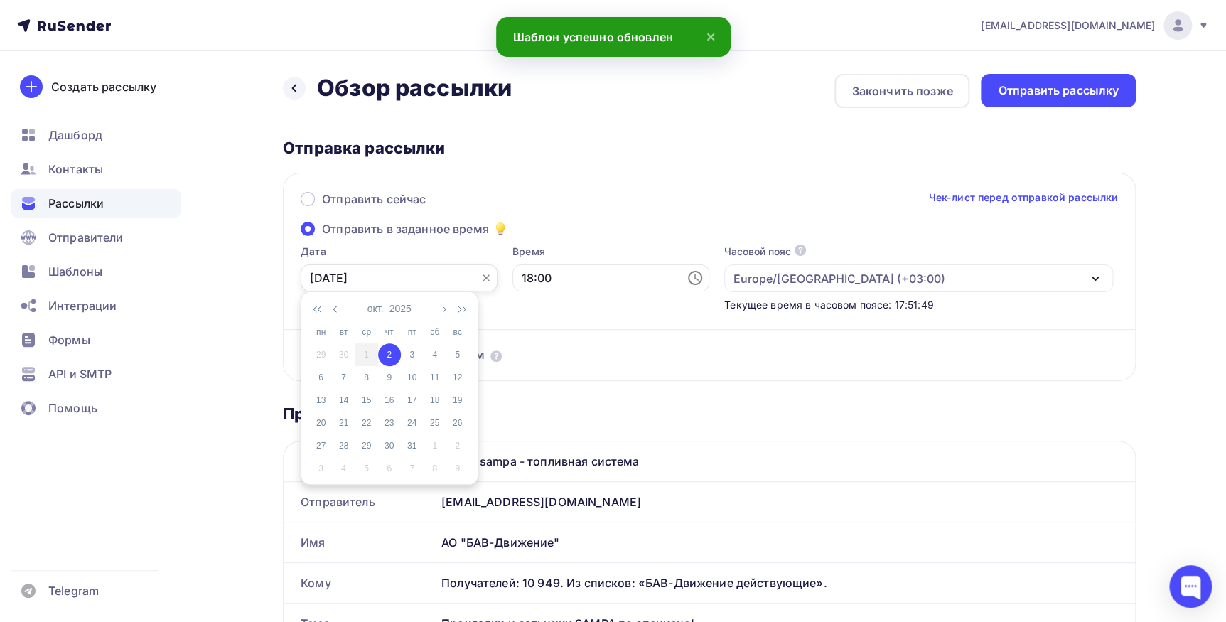
click at [360, 275] on input "[DATE]" at bounding box center [399, 277] width 197 height 27
click at [412, 354] on div "3" at bounding box center [412, 354] width 23 height 13
type input "[DATE]"
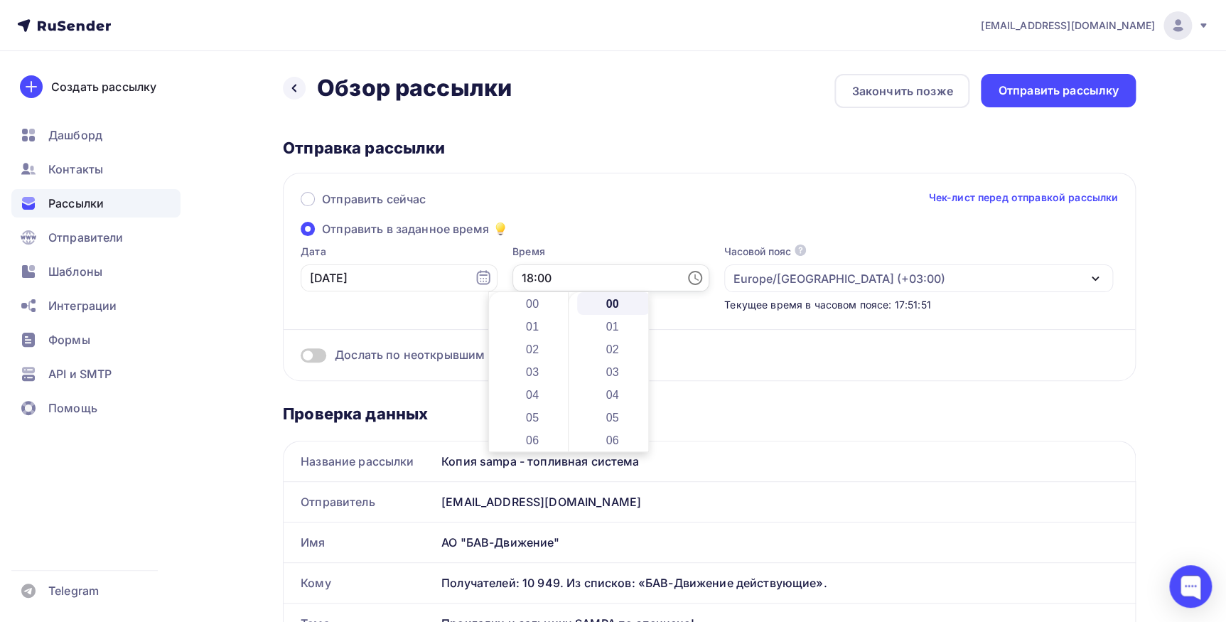
click at [523, 282] on input "18:00" at bounding box center [611, 277] width 197 height 27
click at [541, 401] on li "08" at bounding box center [534, 399] width 73 height 23
click at [606, 402] on li "30" at bounding box center [613, 404] width 73 height 23
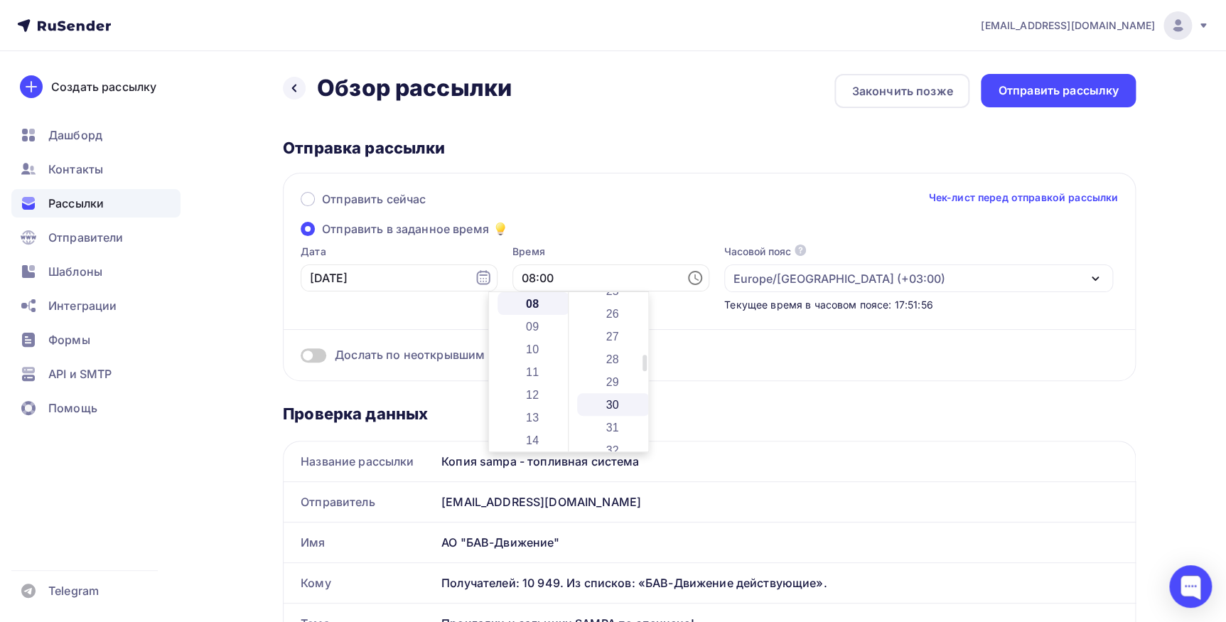
type input "08:30"
click at [462, 314] on div "Дослать по неоткрывшим" at bounding box center [710, 337] width 818 height 51
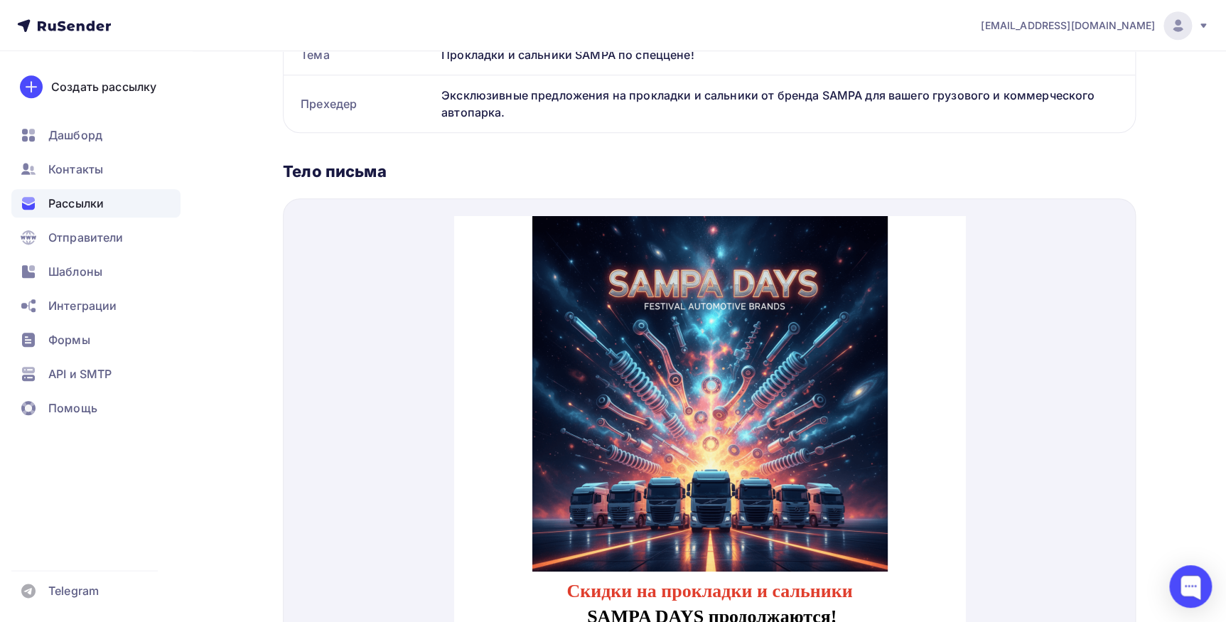
scroll to position [582, 0]
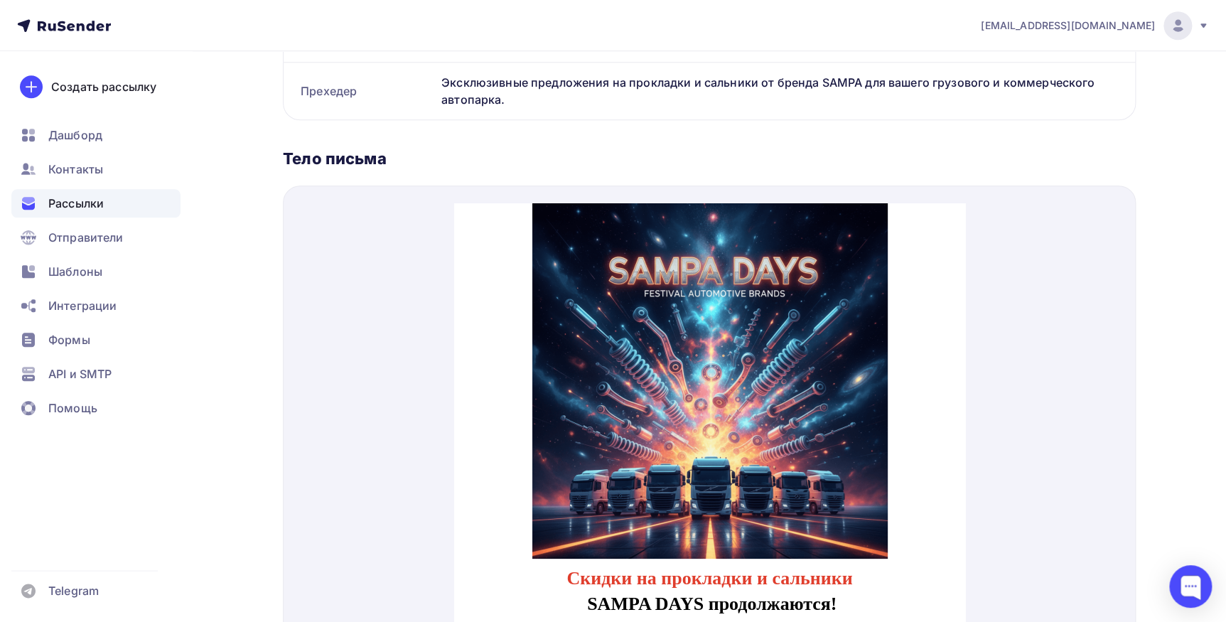
drag, startPoint x: 595, startPoint y: 282, endPoint x: 595, endPoint y: 358, distance: 75.4
click at [595, 358] on img at bounding box center [709, 363] width 355 height 355
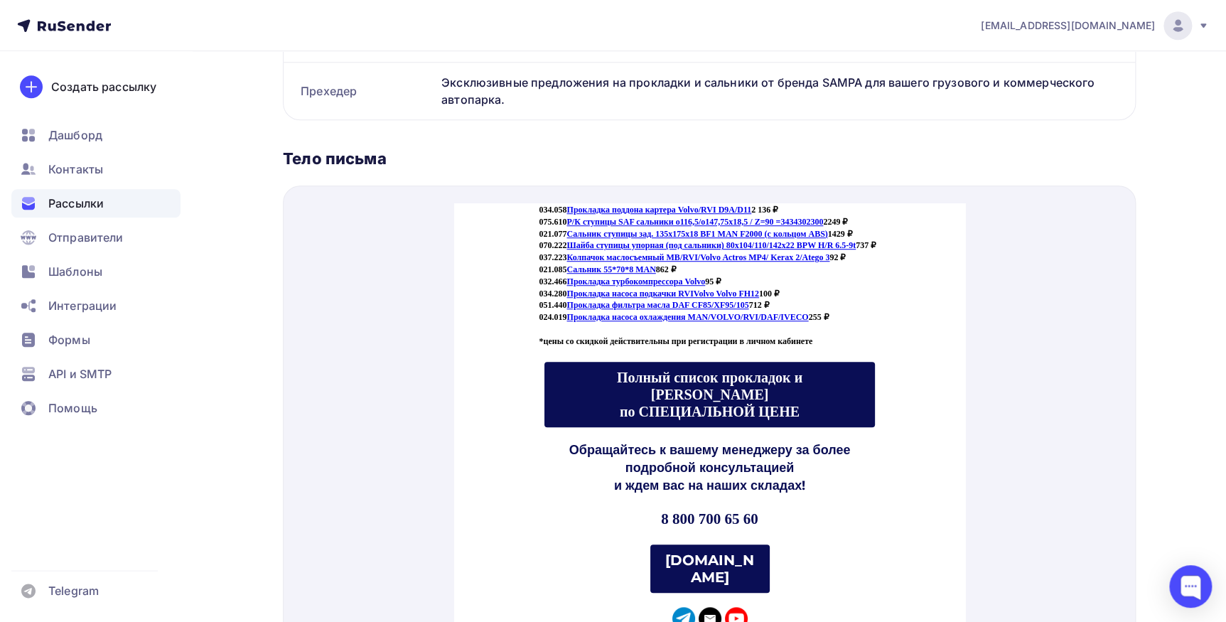
scroll to position [555, 0]
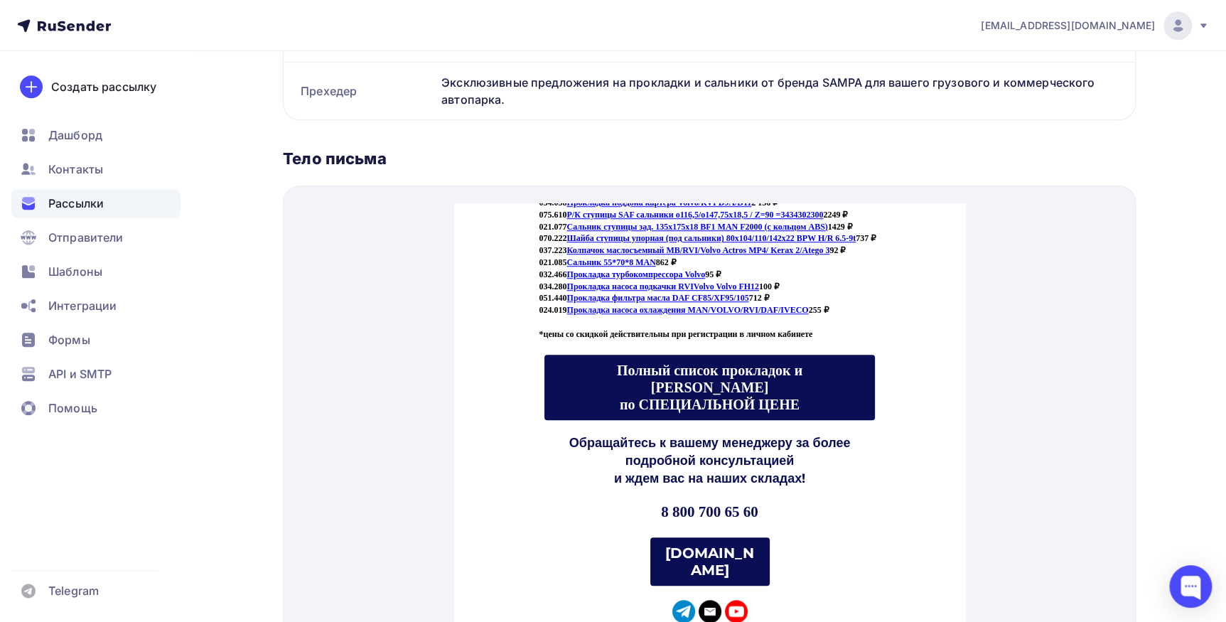
click at [694, 380] on span "Полный список прокладок и [PERSON_NAME] по СПЕЦИАЛЬНОЙ ЦЕНЕ" at bounding box center [709, 371] width 186 height 50
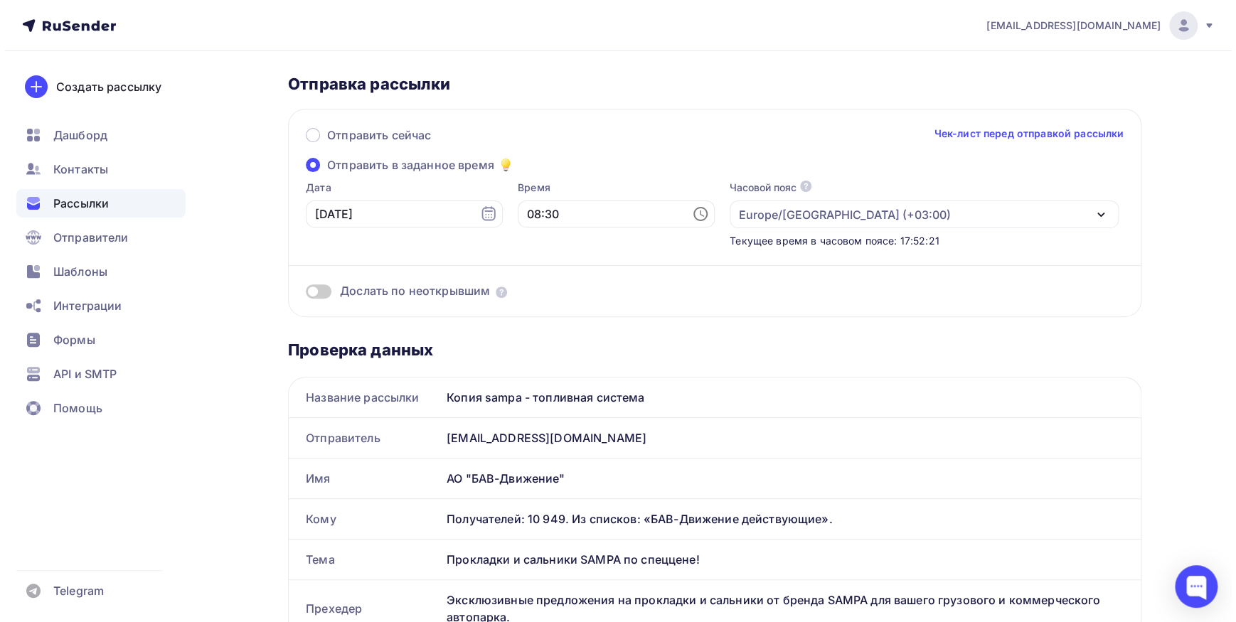
scroll to position [0, 0]
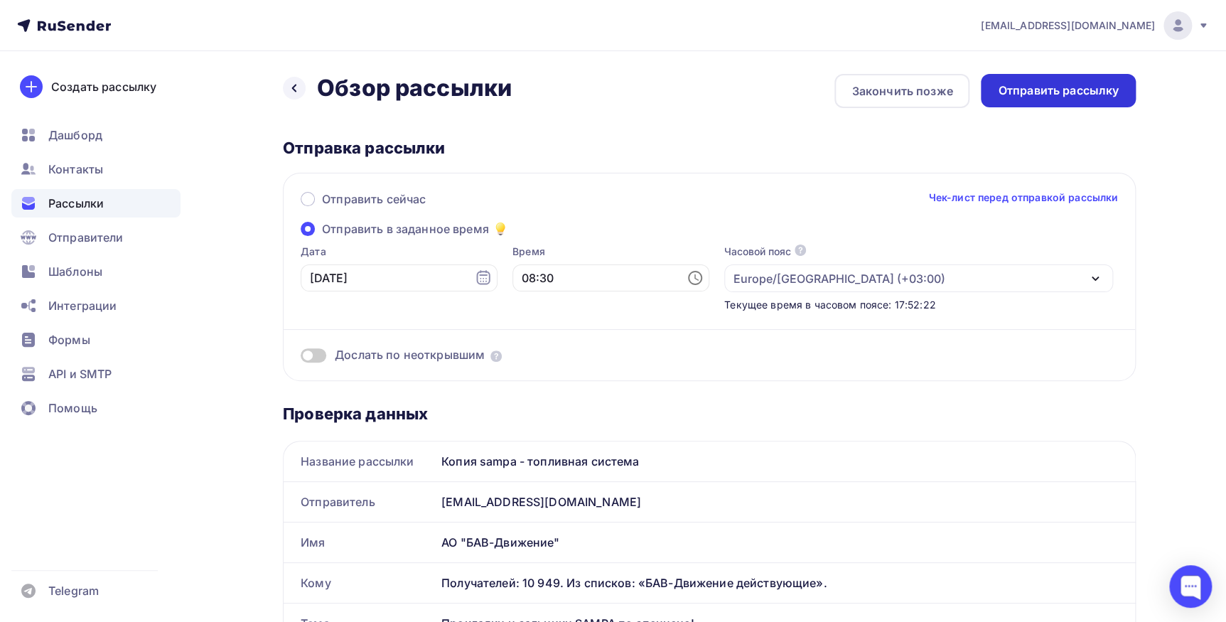
click at [1096, 84] on div "Отправить рассылку" at bounding box center [1058, 90] width 121 height 16
